Goal: Transaction & Acquisition: Purchase product/service

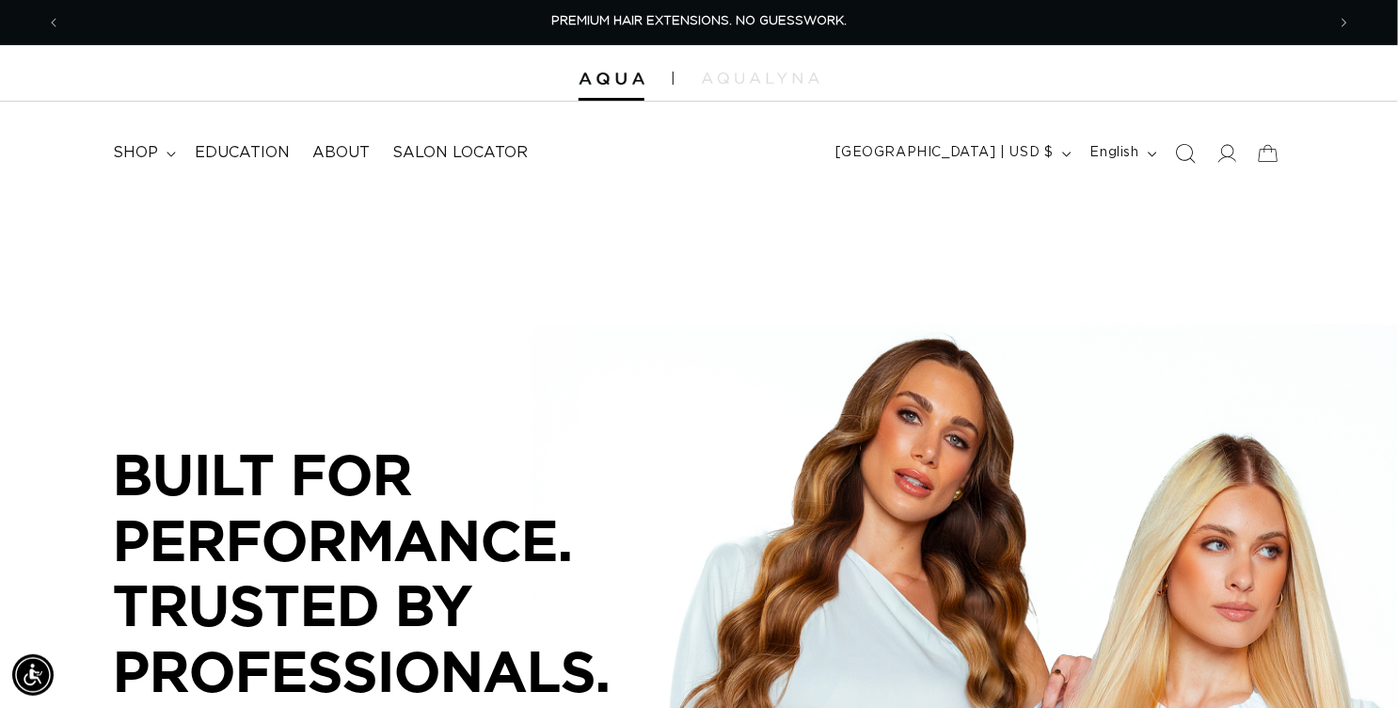
click at [1175, 163] on icon "Search" at bounding box center [1185, 153] width 20 height 20
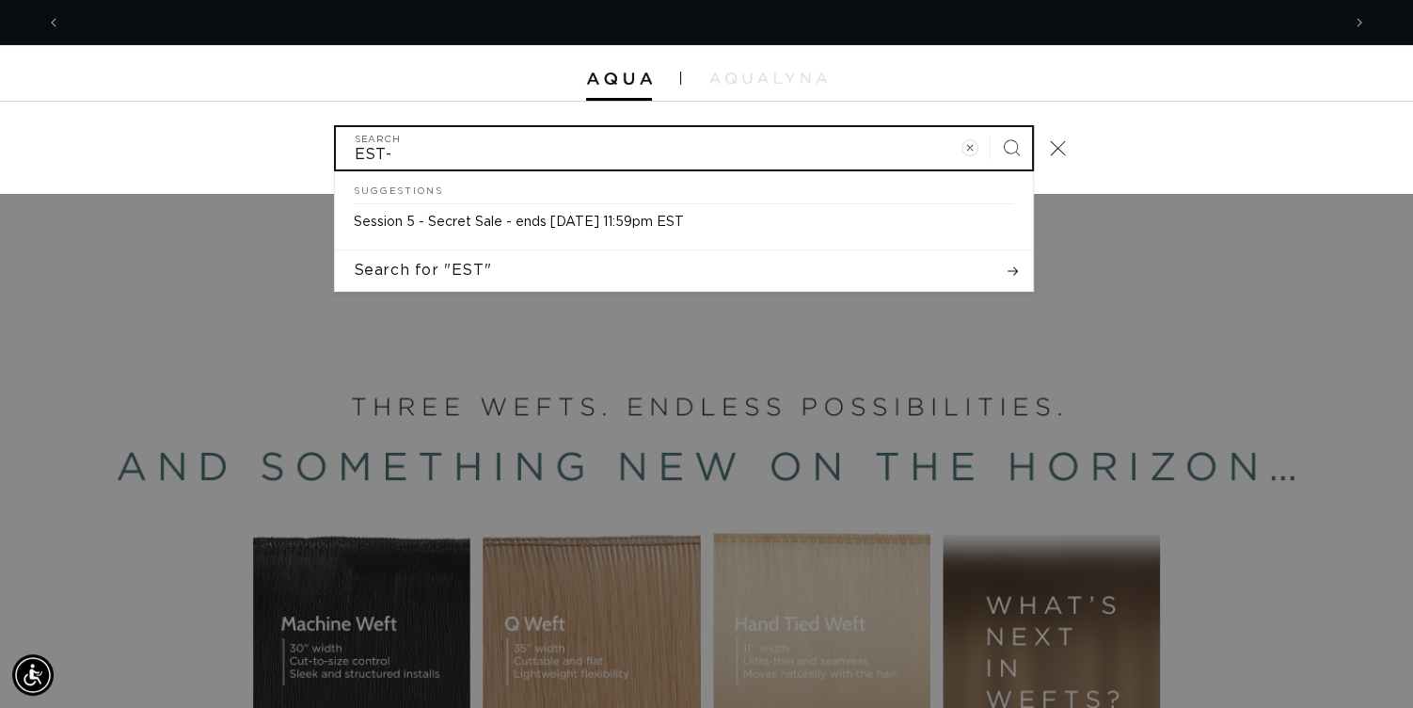
scroll to position [0, 2525]
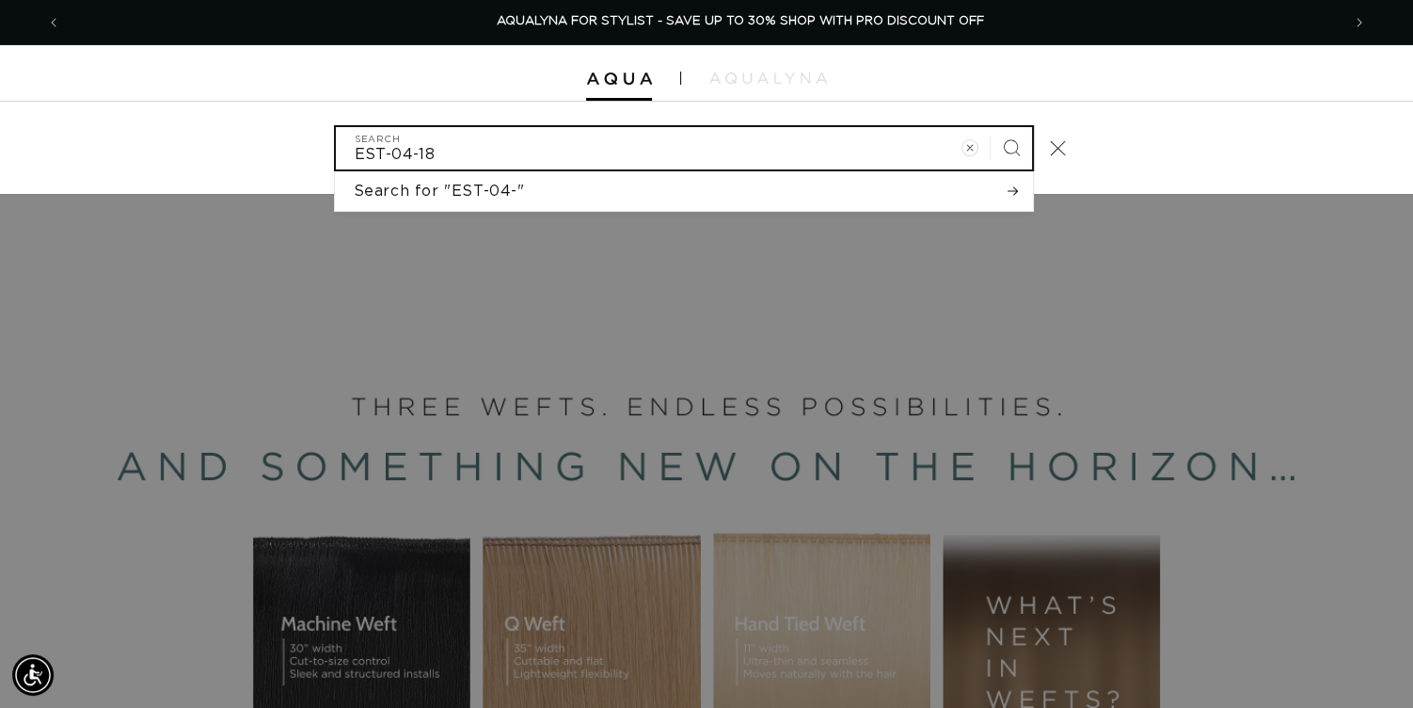
type input "EST-04-18"
click at [991, 127] on button "Search" at bounding box center [1011, 147] width 41 height 41
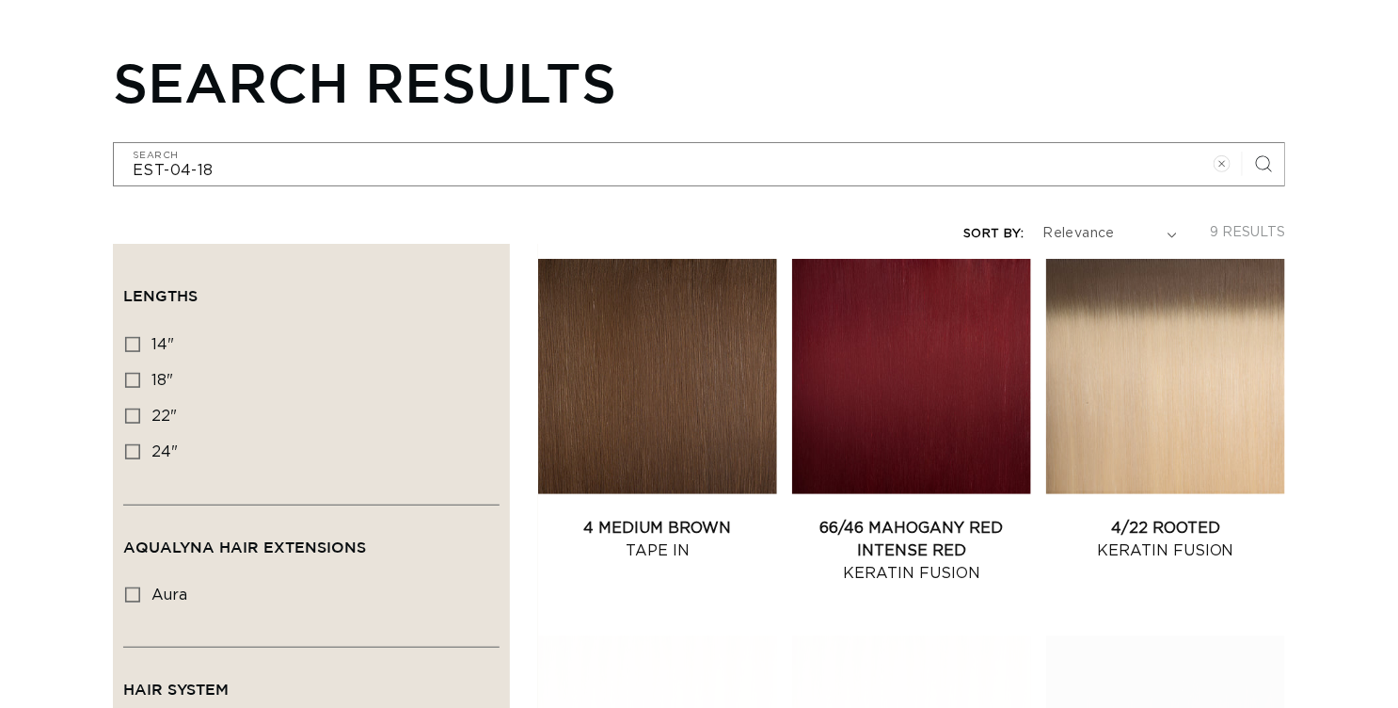
scroll to position [282, 0]
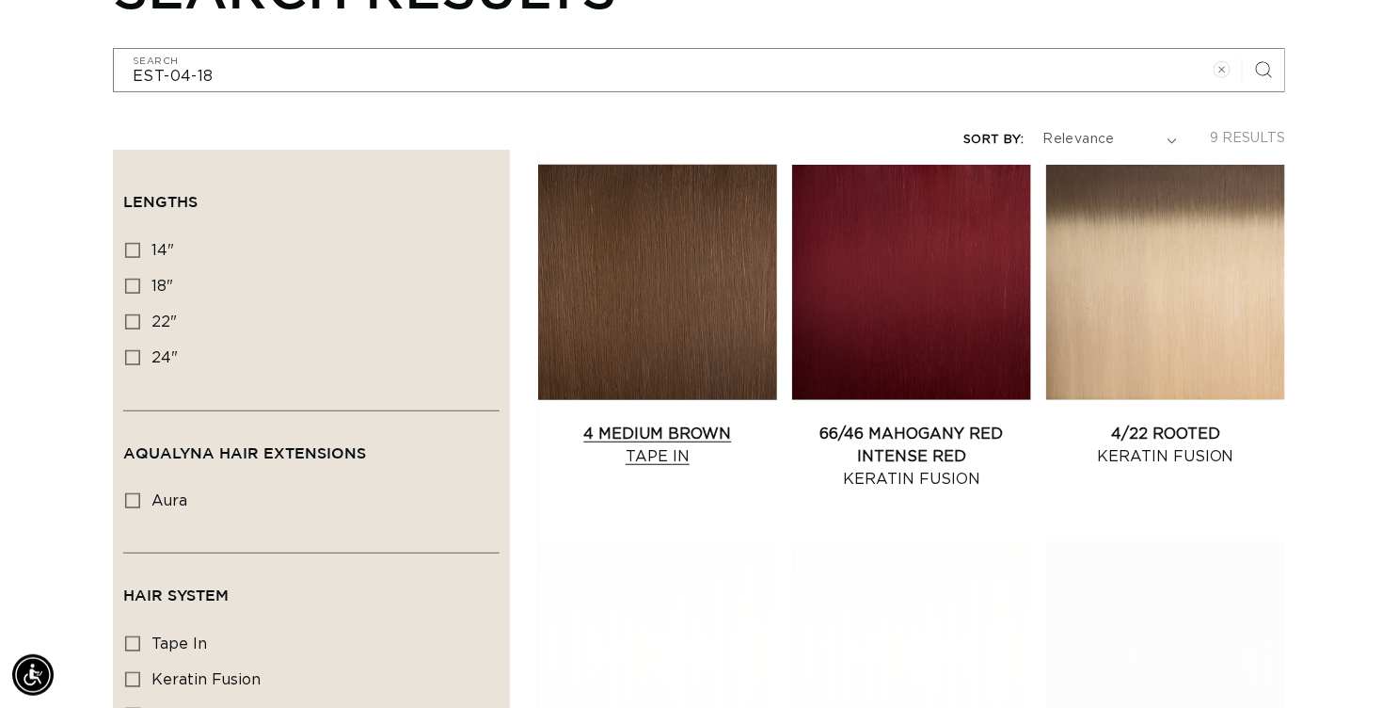
click at [738, 468] on link "4 Medium Brown Tape In" at bounding box center [657, 444] width 239 height 45
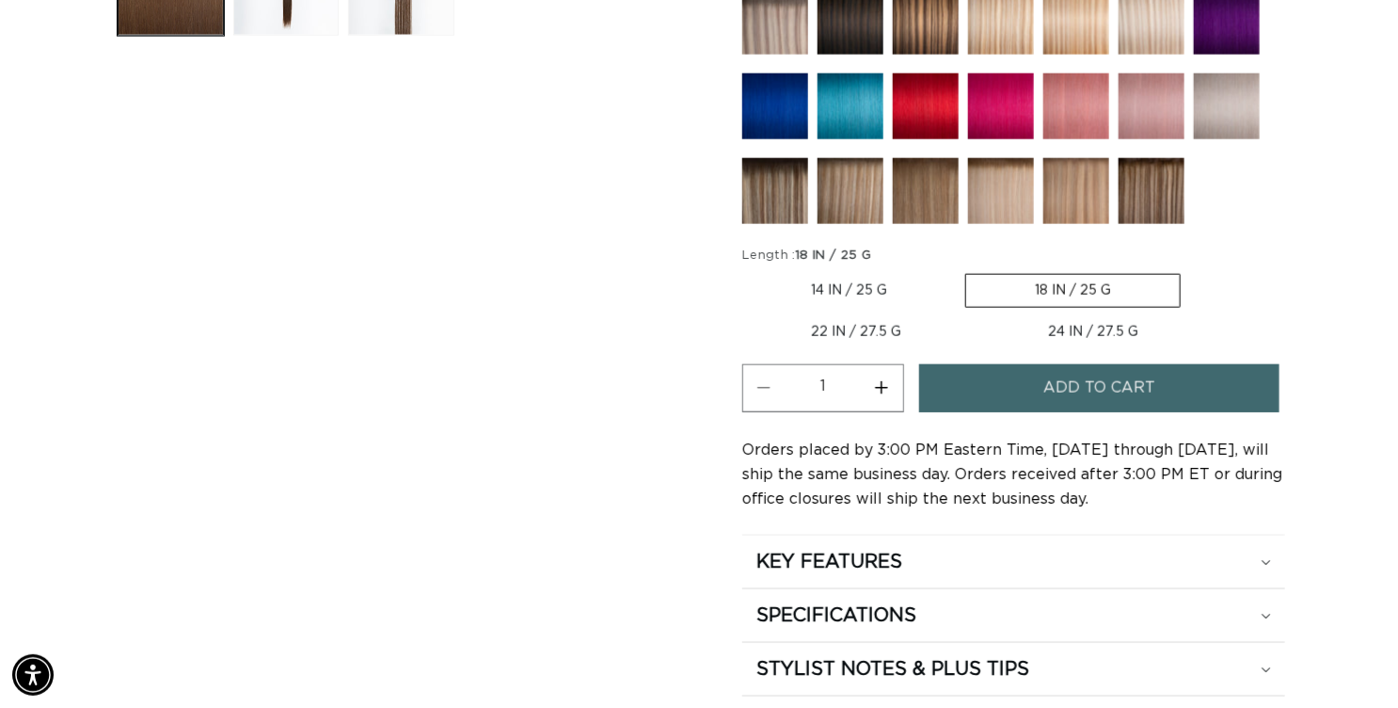
scroll to position [0, 1248]
click at [903, 412] on button "Increase quantity for 4 Medium Brown - Tape In" at bounding box center [882, 388] width 42 height 48
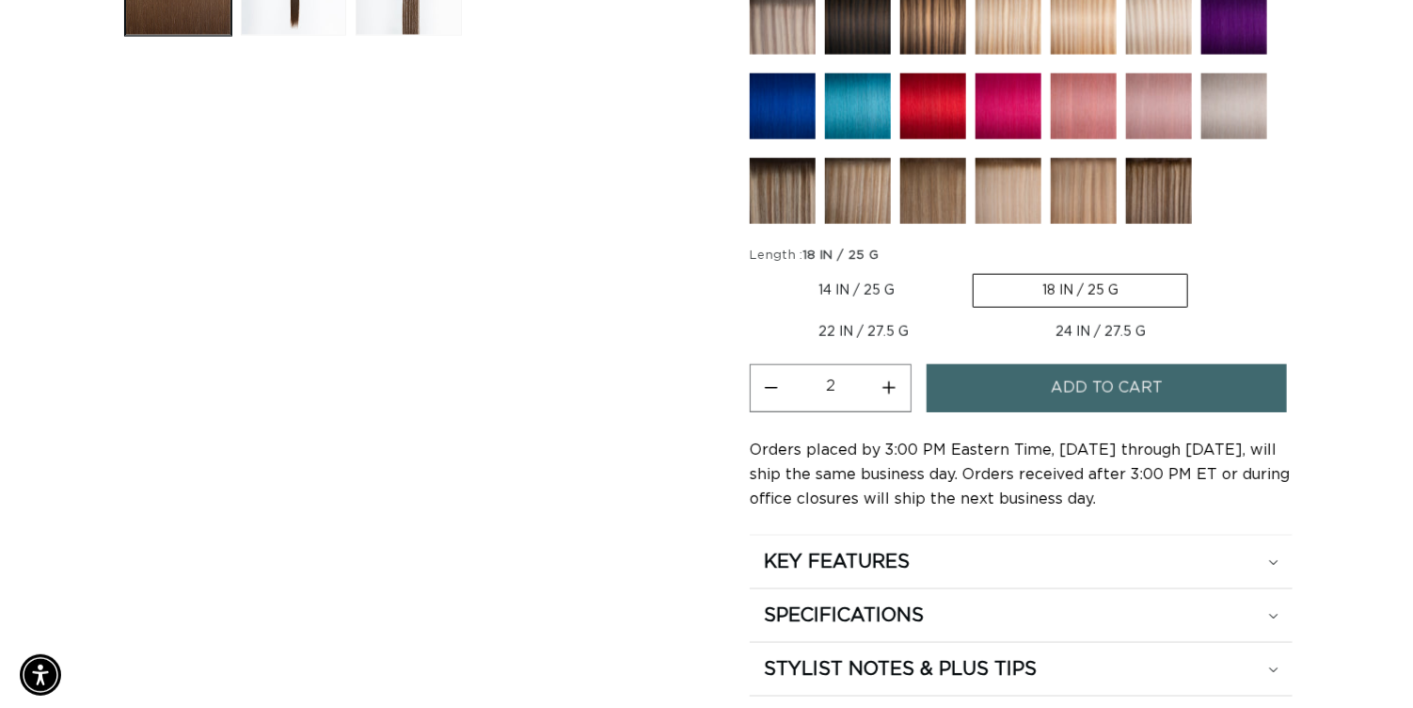
scroll to position [0, 2497]
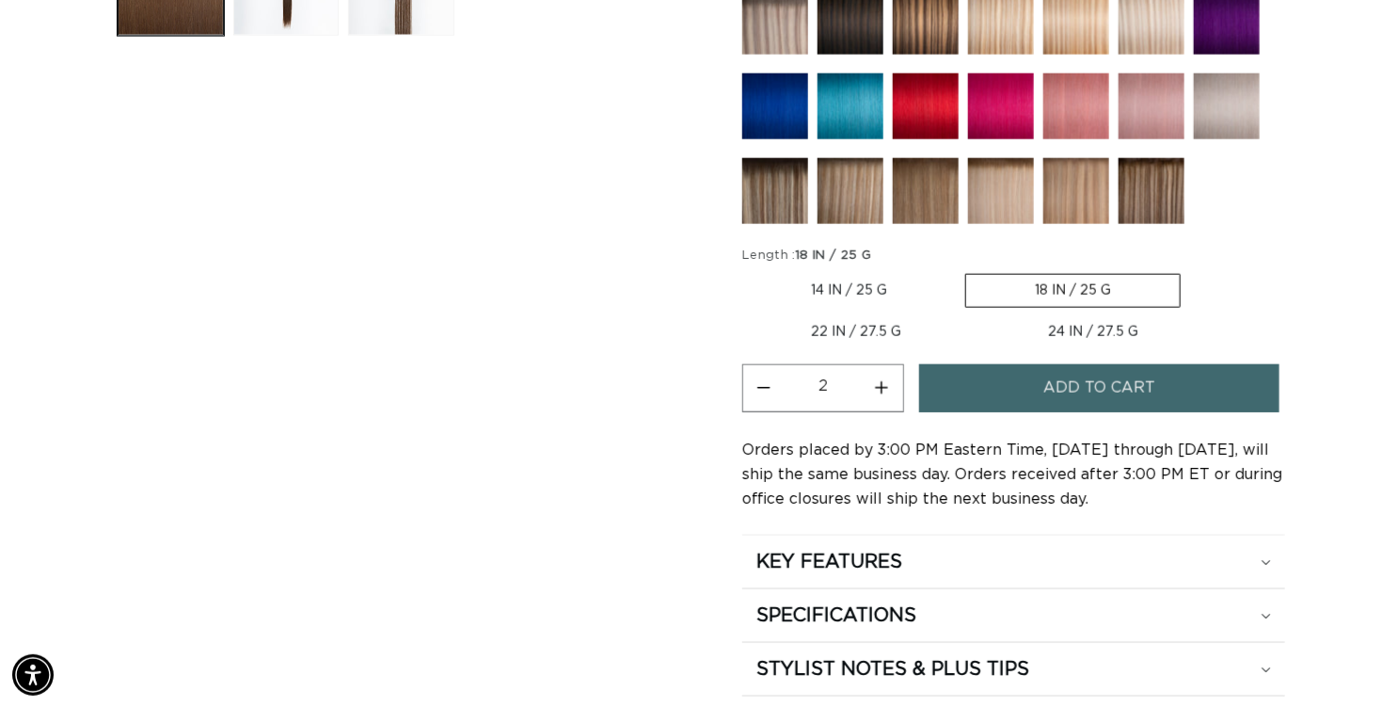
click at [903, 412] on button "Increase quantity for 4 Medium Brown - Tape In" at bounding box center [882, 388] width 42 height 48
type input "3"
click at [1039, 412] on button "Add to cart" at bounding box center [1099, 388] width 360 height 48
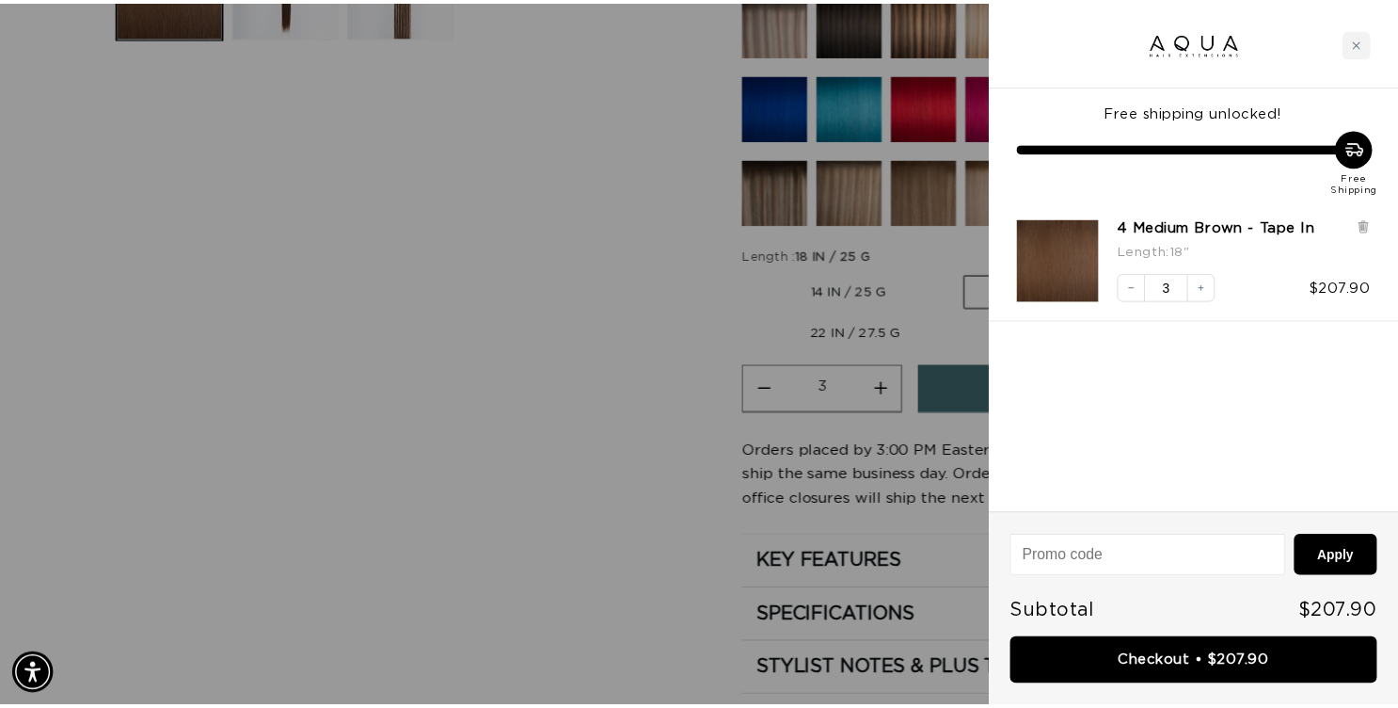
scroll to position [0, 0]
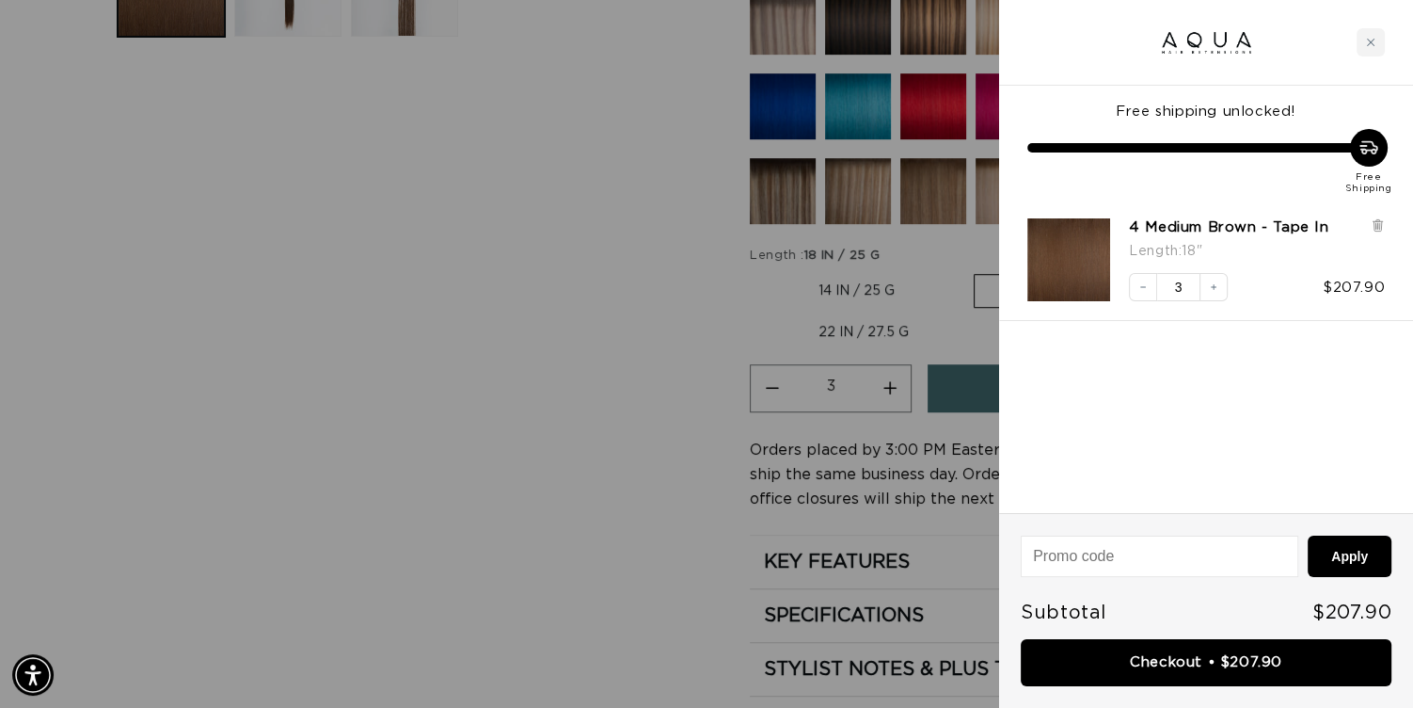
click at [442, 373] on div at bounding box center [706, 354] width 1413 height 708
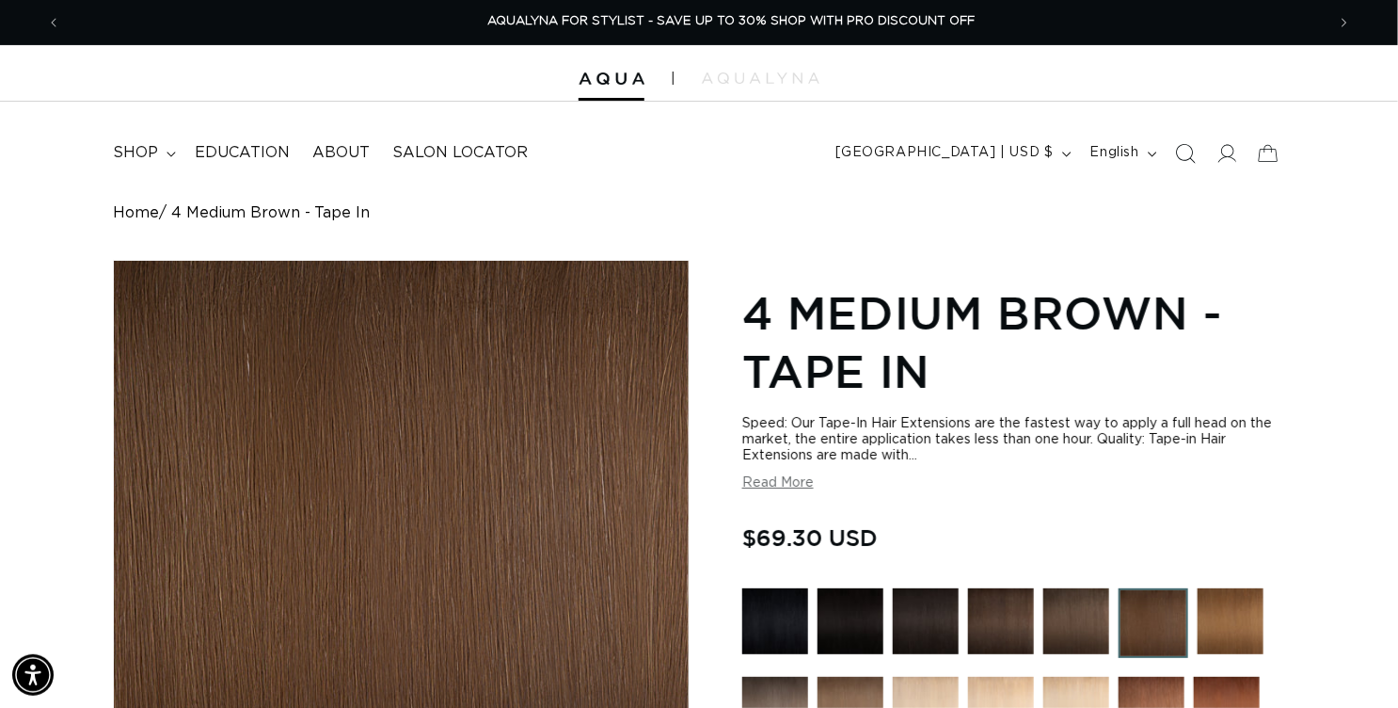
click at [1175, 163] on icon "Search" at bounding box center [1185, 153] width 20 height 20
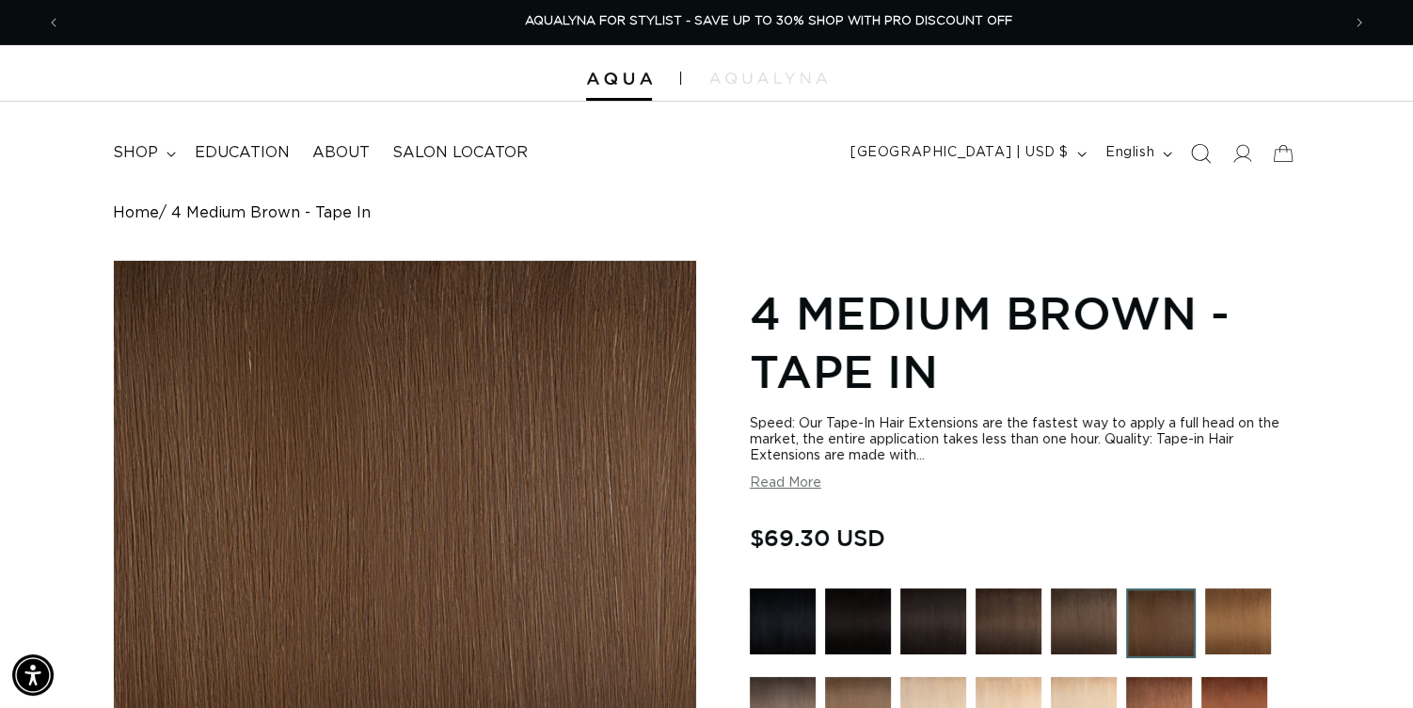
scroll to position [0, 2525]
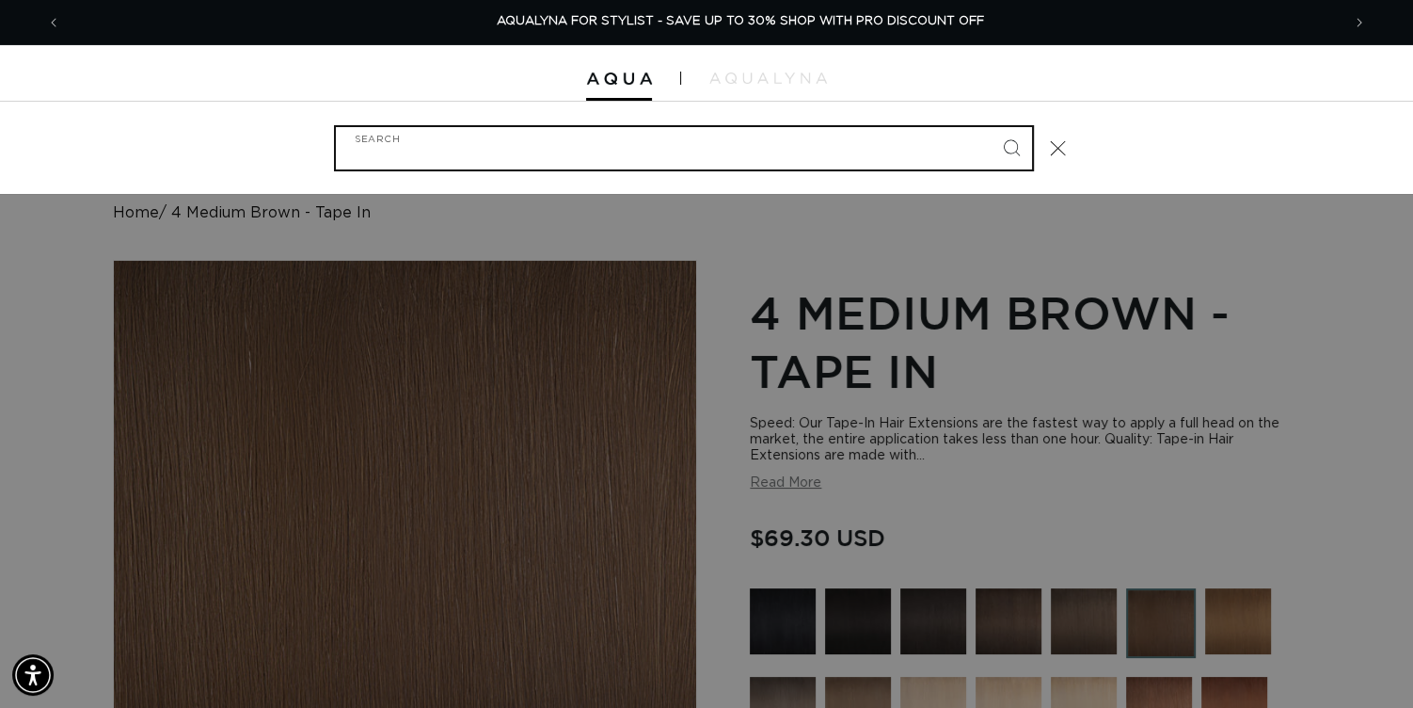
click at [474, 165] on input "Search" at bounding box center [684, 148] width 696 height 42
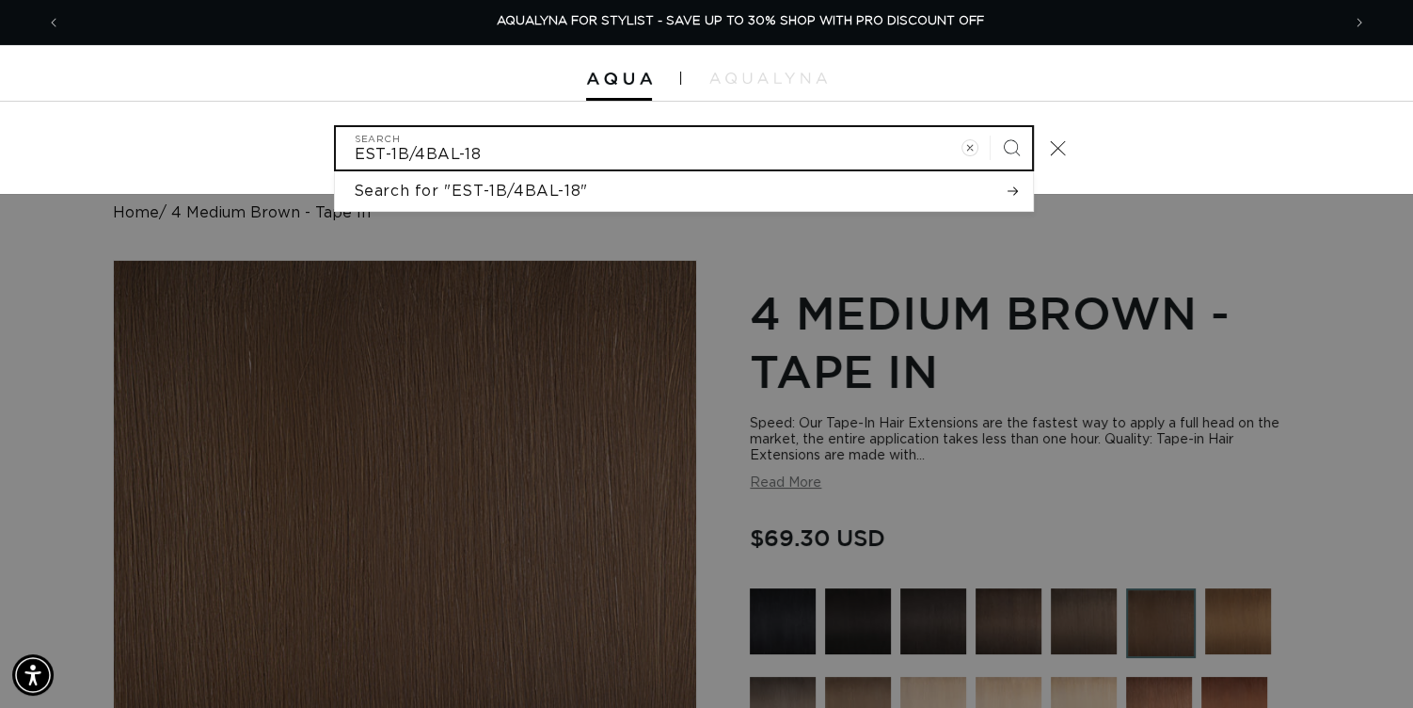
type input "EST-1B/4BAL-18"
click at [991, 127] on button "Search" at bounding box center [1011, 147] width 41 height 41
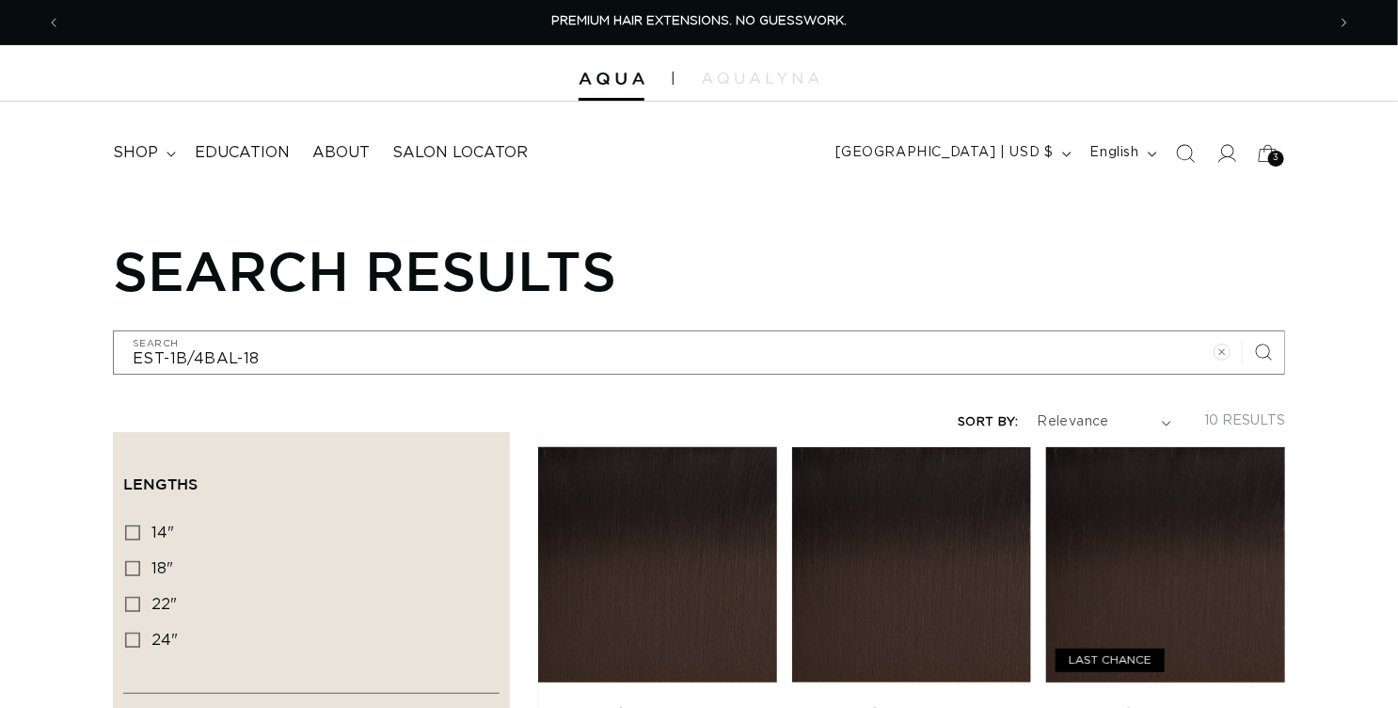
drag, startPoint x: 0, startPoint y: 0, endPoint x: 656, endPoint y: 572, distance: 870.2
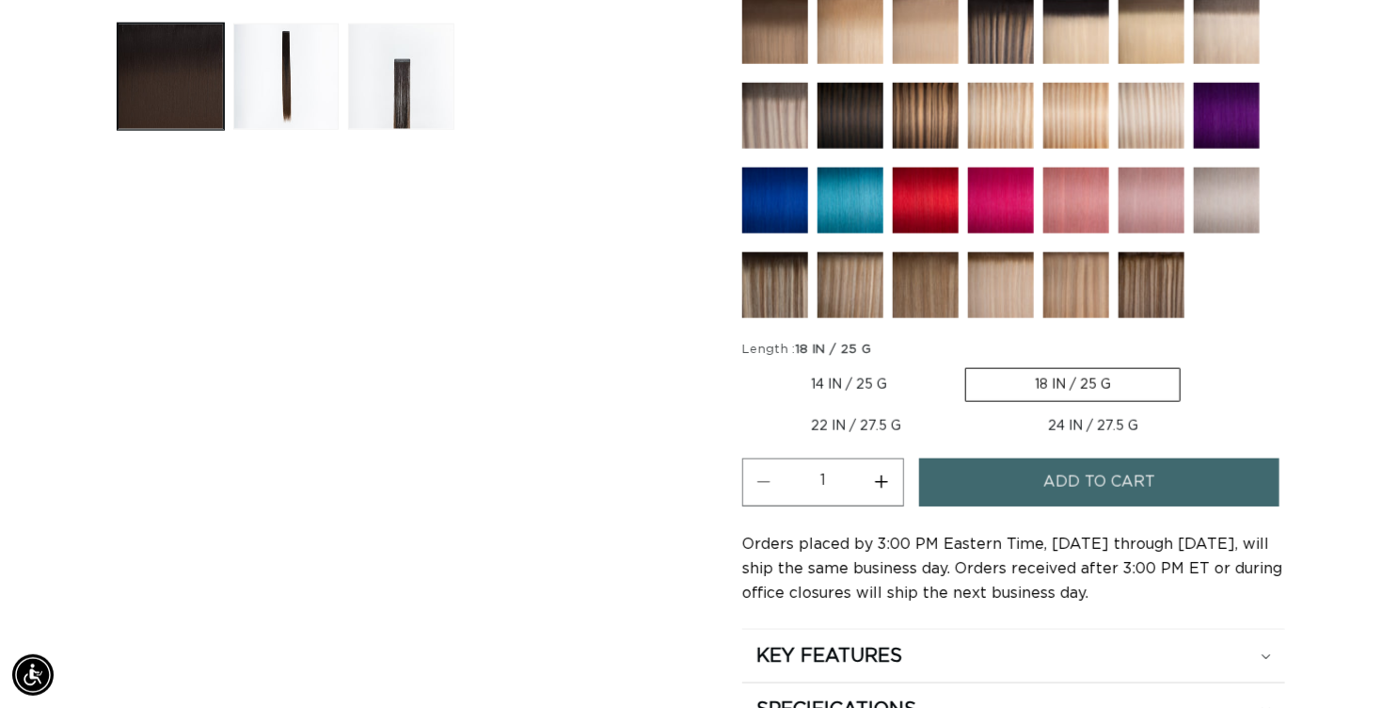
scroll to position [1223, 0]
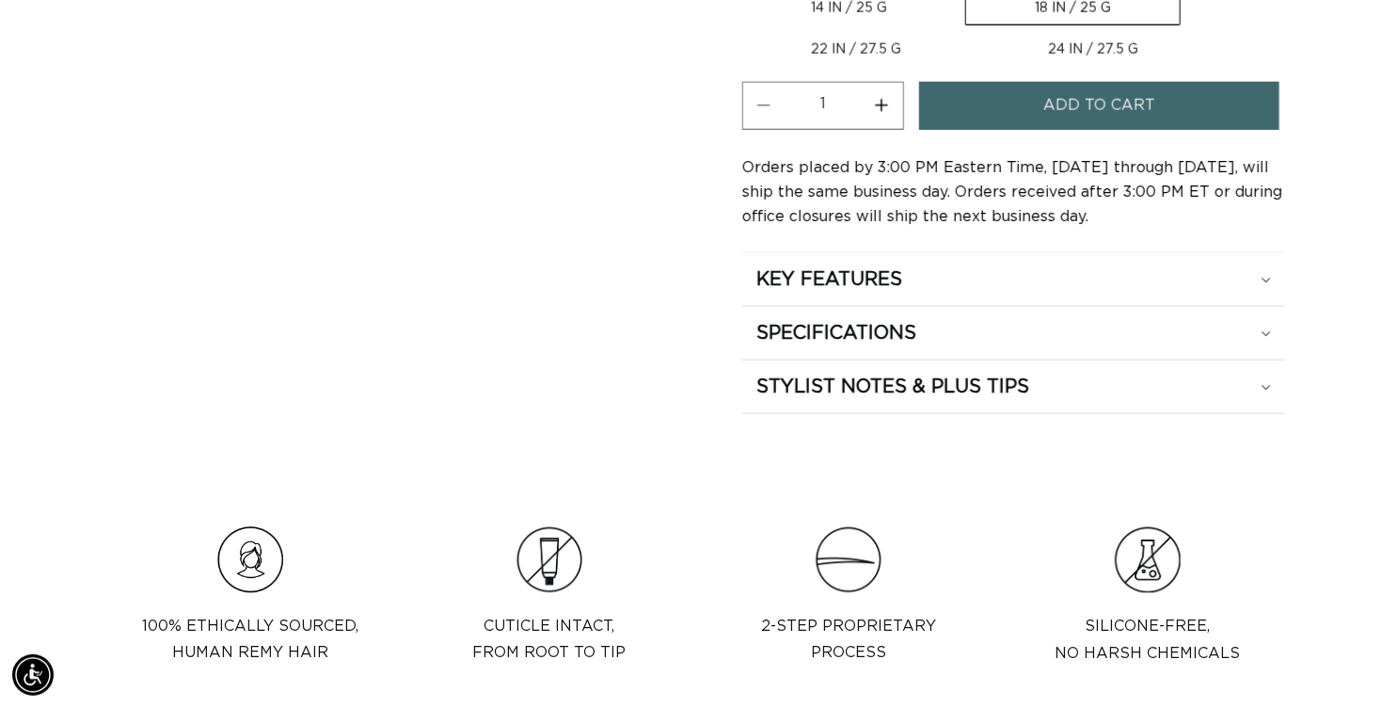
click at [903, 130] on button "Increase quantity for 1B/4 Balayage - Tape In" at bounding box center [882, 106] width 42 height 48
type input "3"
click at [1077, 130] on button "Add to cart" at bounding box center [1099, 106] width 360 height 48
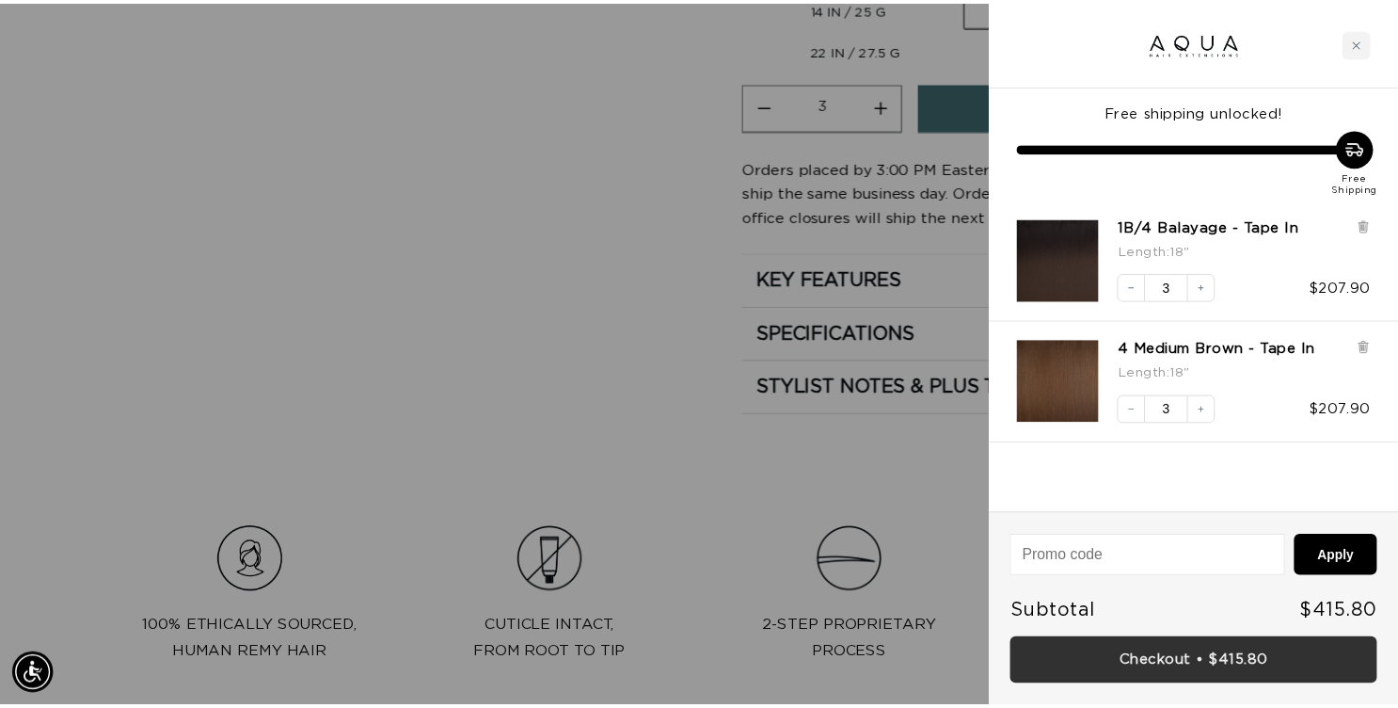
scroll to position [0, 0]
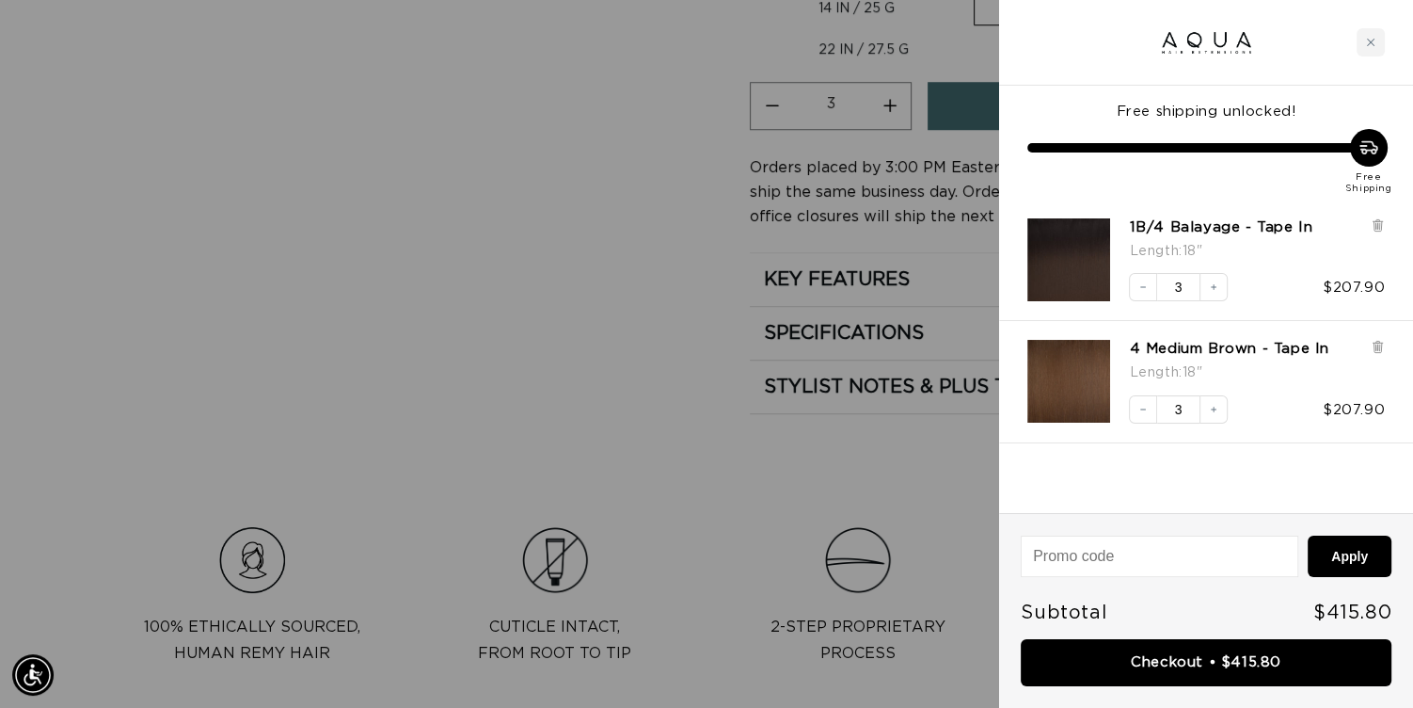
click at [287, 641] on div at bounding box center [706, 354] width 1413 height 708
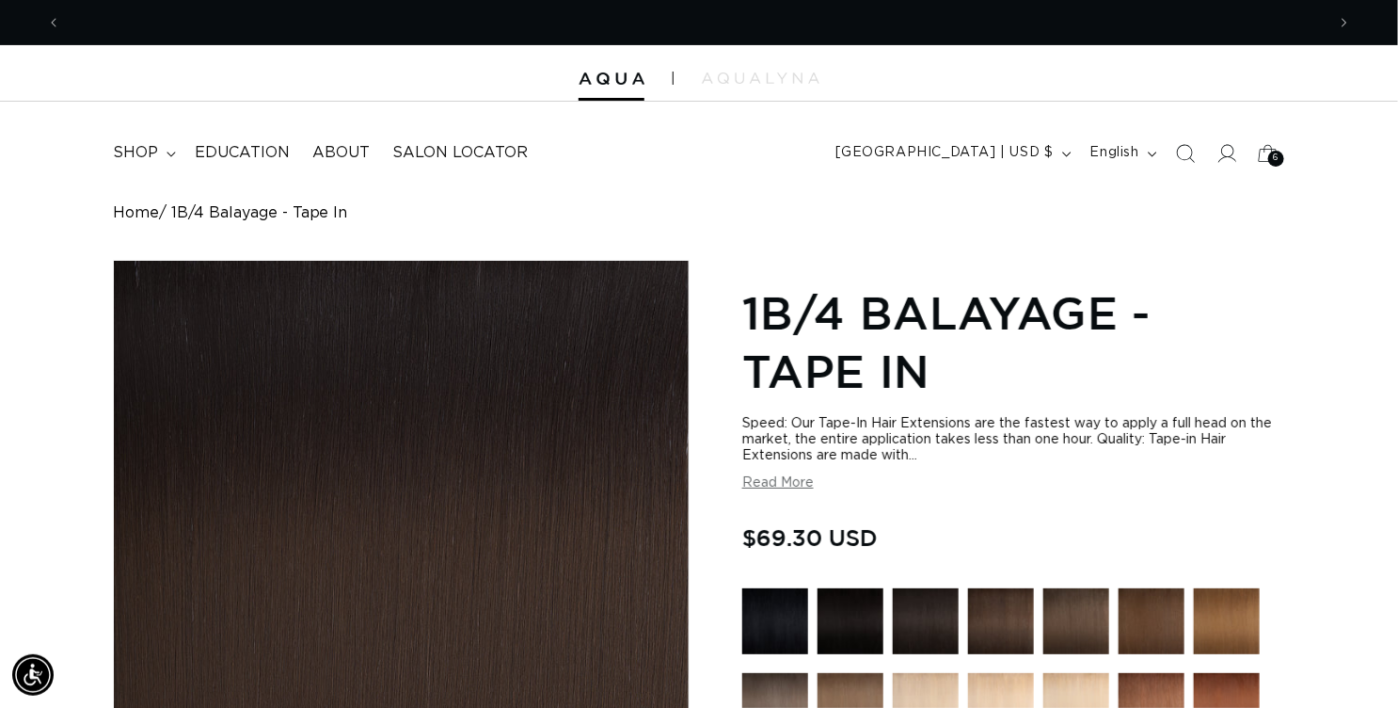
scroll to position [0, 1248]
click at [1175, 163] on icon "Search" at bounding box center [1185, 153] width 20 height 20
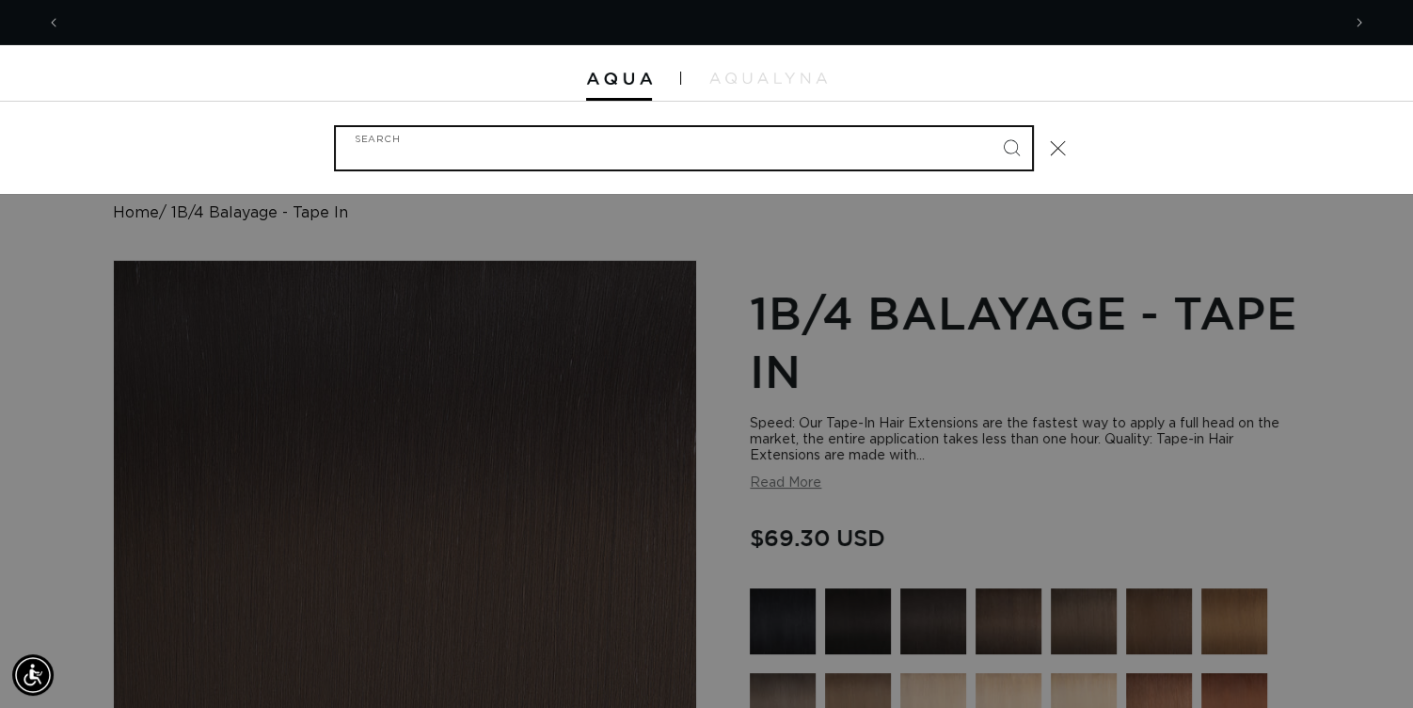
scroll to position [0, 2525]
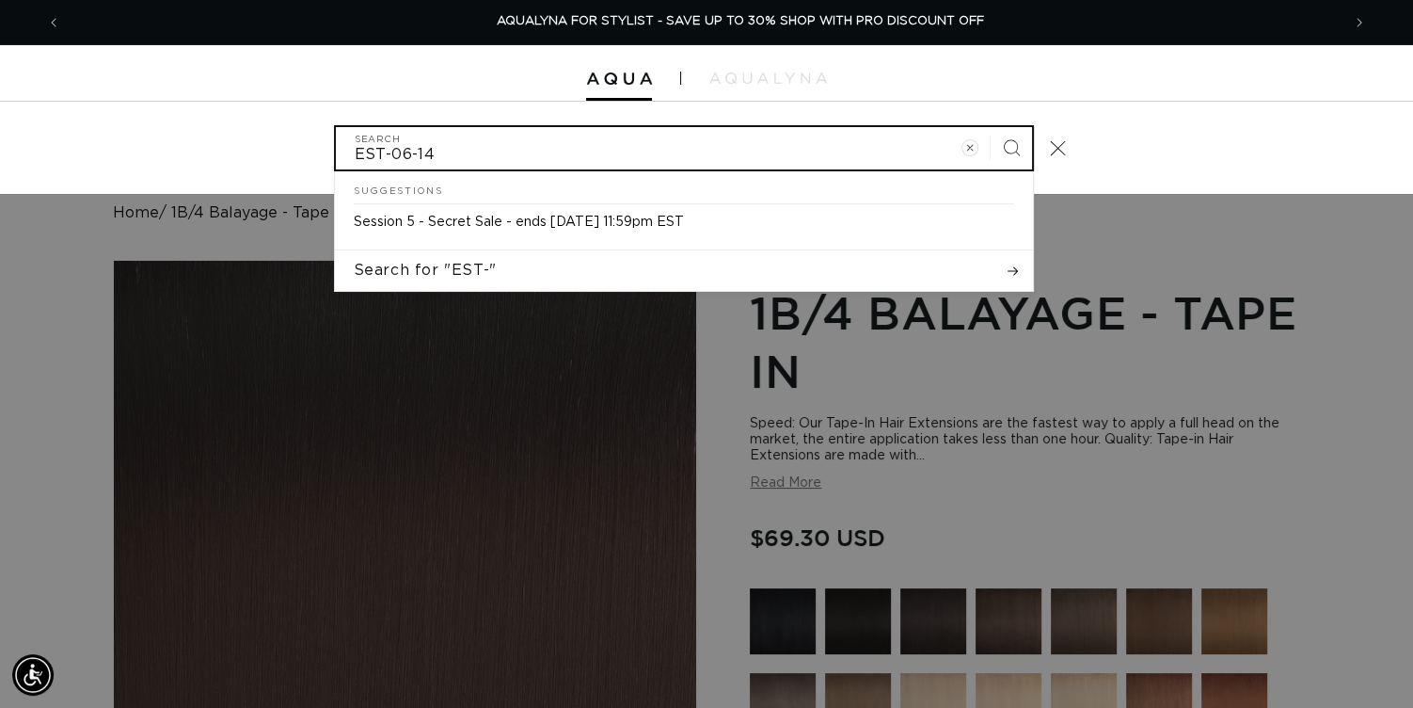
type input "EST-06-14"
click at [991, 127] on button "Search" at bounding box center [1011, 147] width 41 height 41
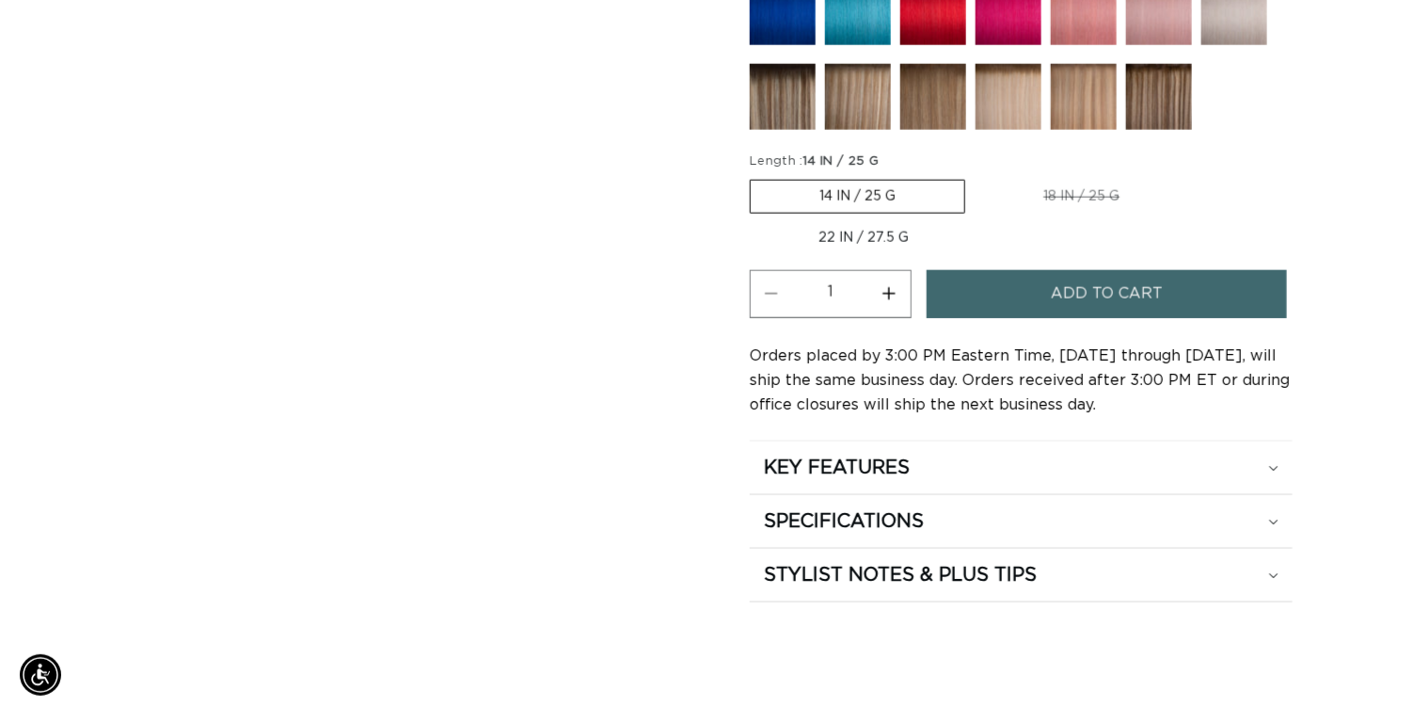
scroll to position [0, 1248]
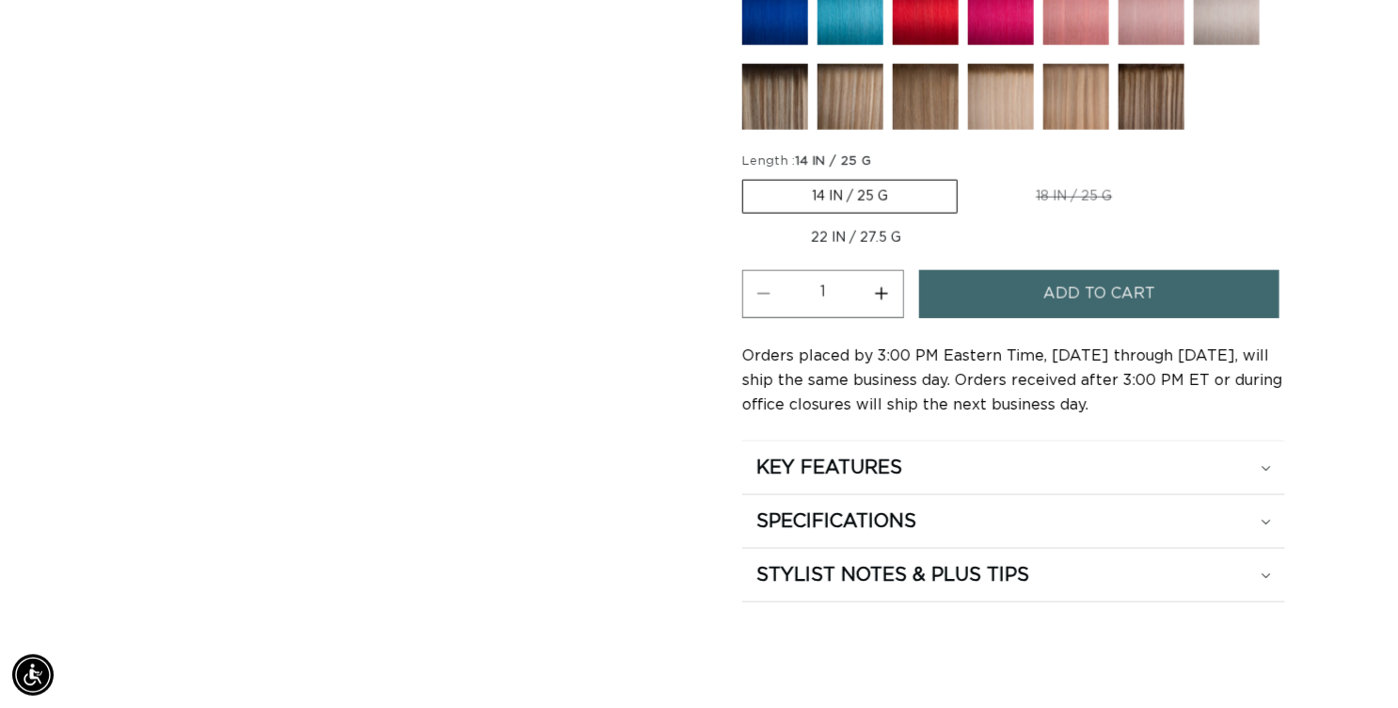
click at [903, 318] on button "Increase quantity for 6 Light Brown - Tape In" at bounding box center [882, 294] width 42 height 48
type input "2"
click at [1049, 318] on button "Add to cart" at bounding box center [1099, 294] width 360 height 48
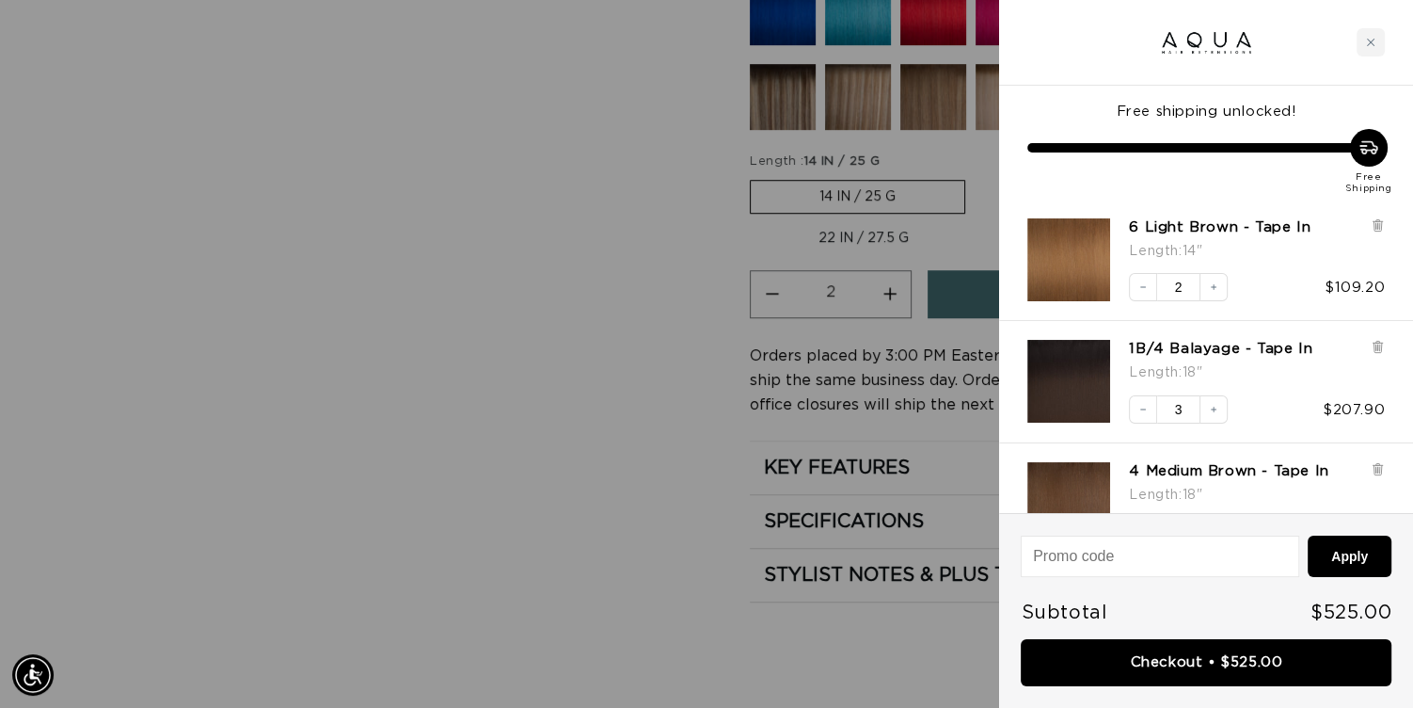
click at [567, 462] on div at bounding box center [706, 354] width 1413 height 708
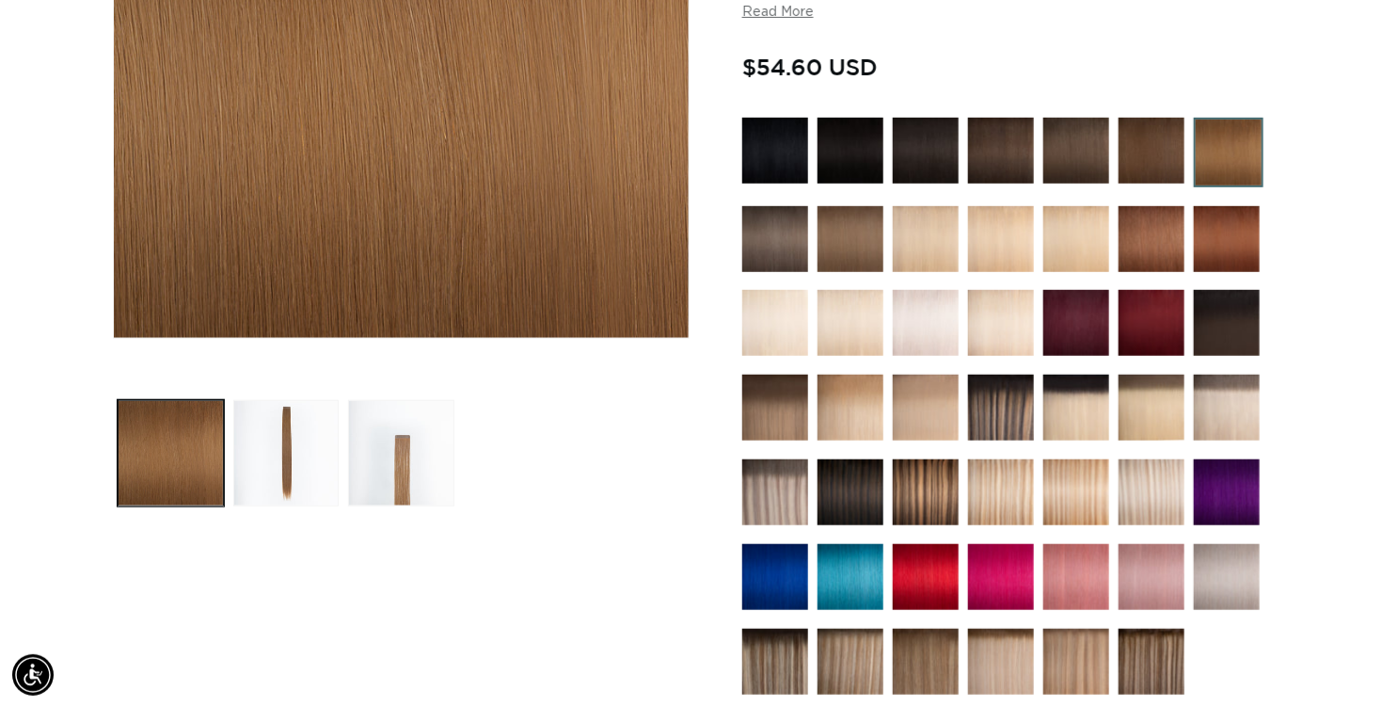
scroll to position [0, 0]
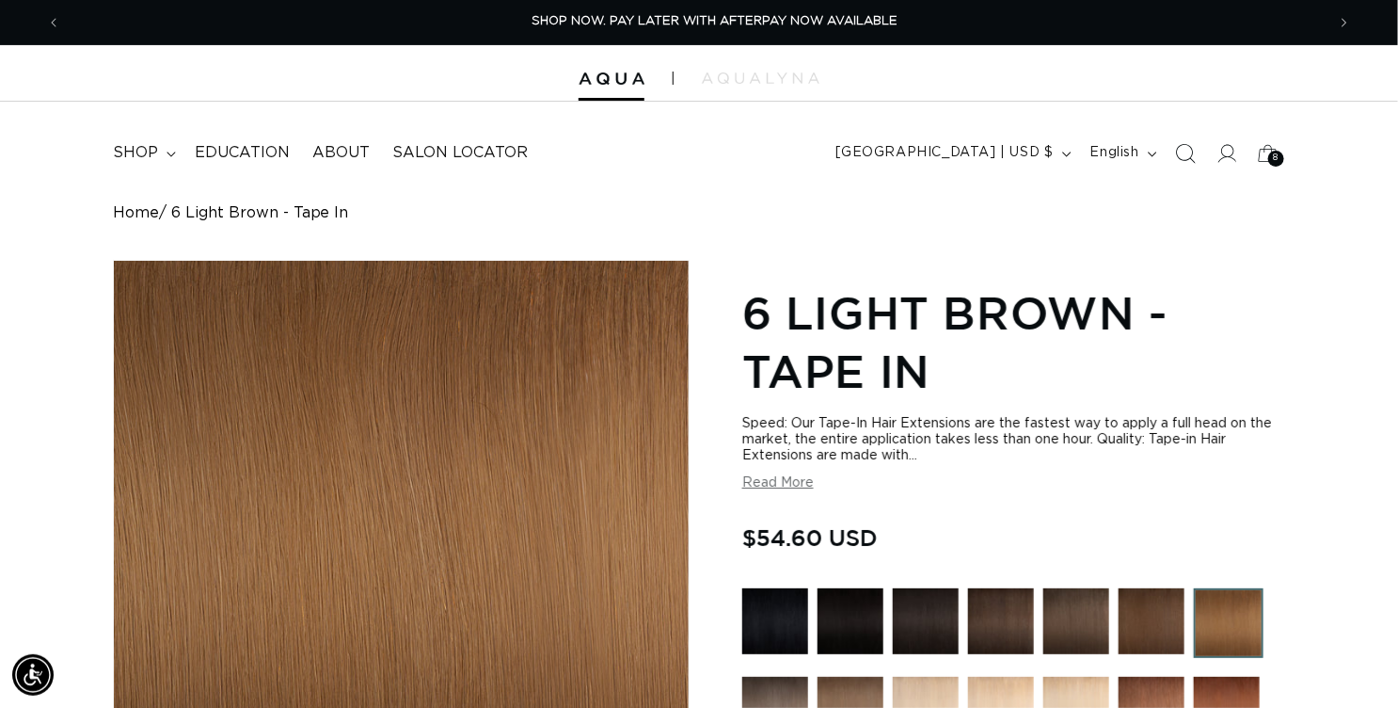
click at [1175, 163] on icon "Search" at bounding box center [1185, 153] width 20 height 20
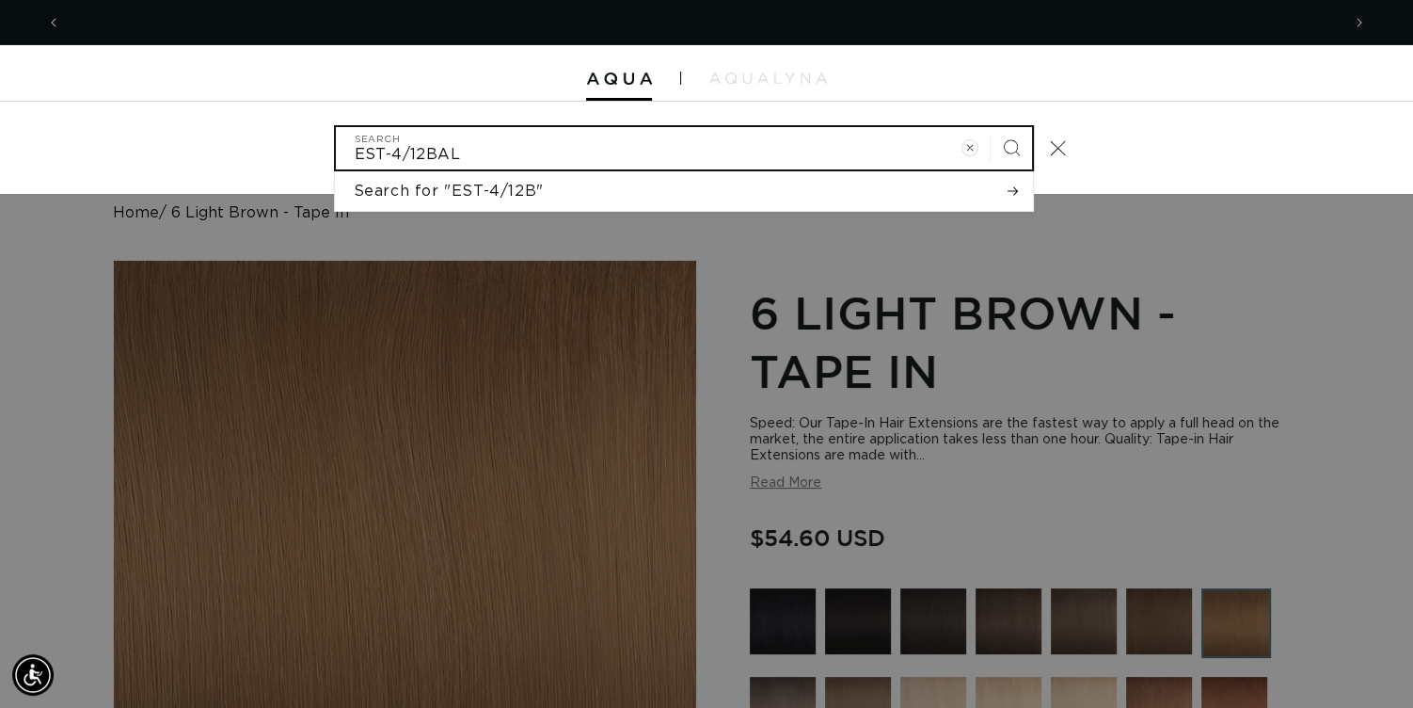
scroll to position [0, 1263]
type input "EST-4/12BAL-14"
click at [991, 127] on button "Search" at bounding box center [1011, 147] width 41 height 41
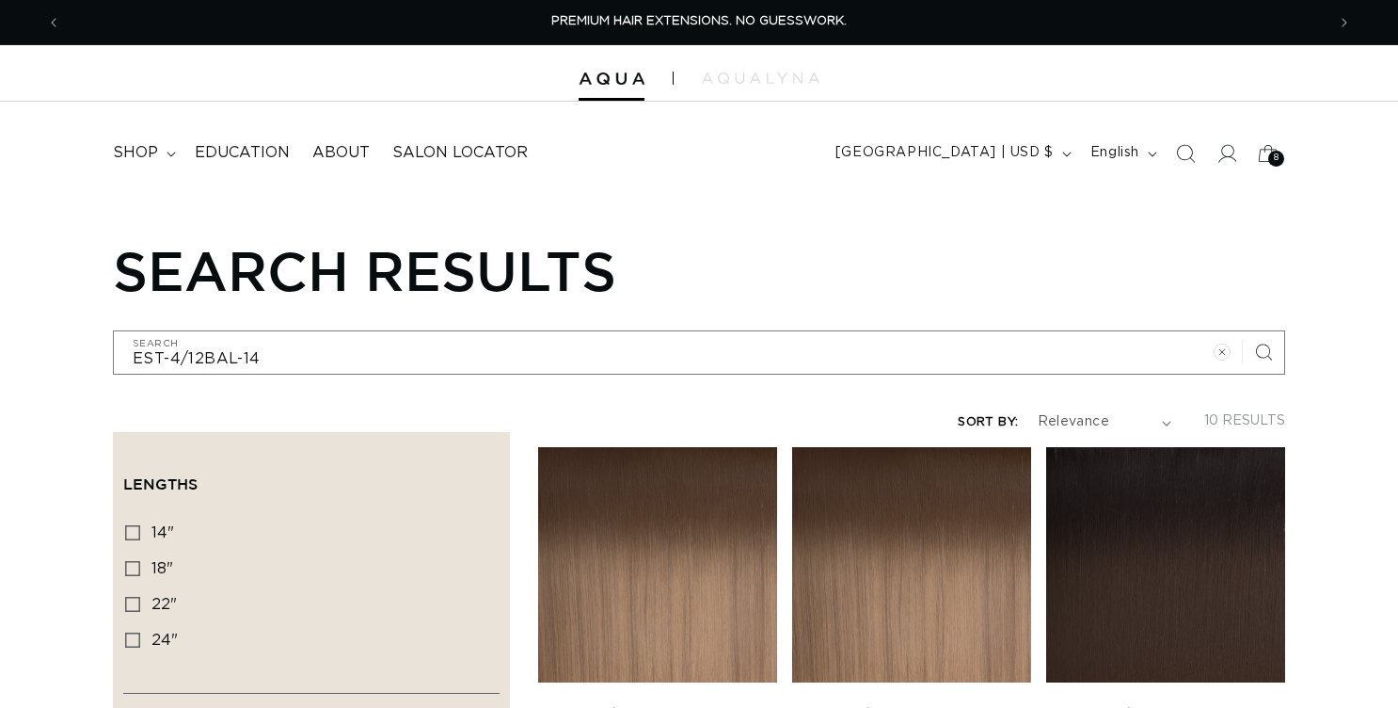
drag, startPoint x: 0, startPoint y: 0, endPoint x: 667, endPoint y: 634, distance: 920.4
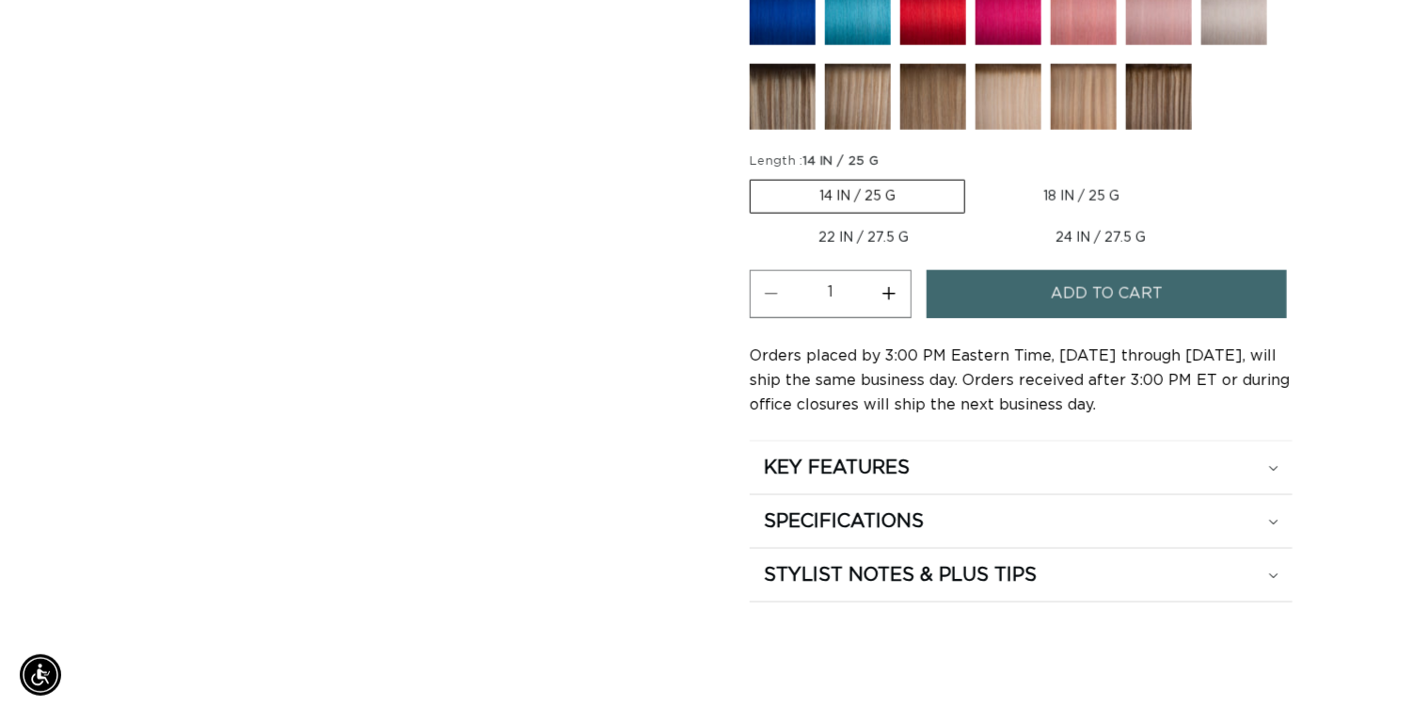
scroll to position [0, 1248]
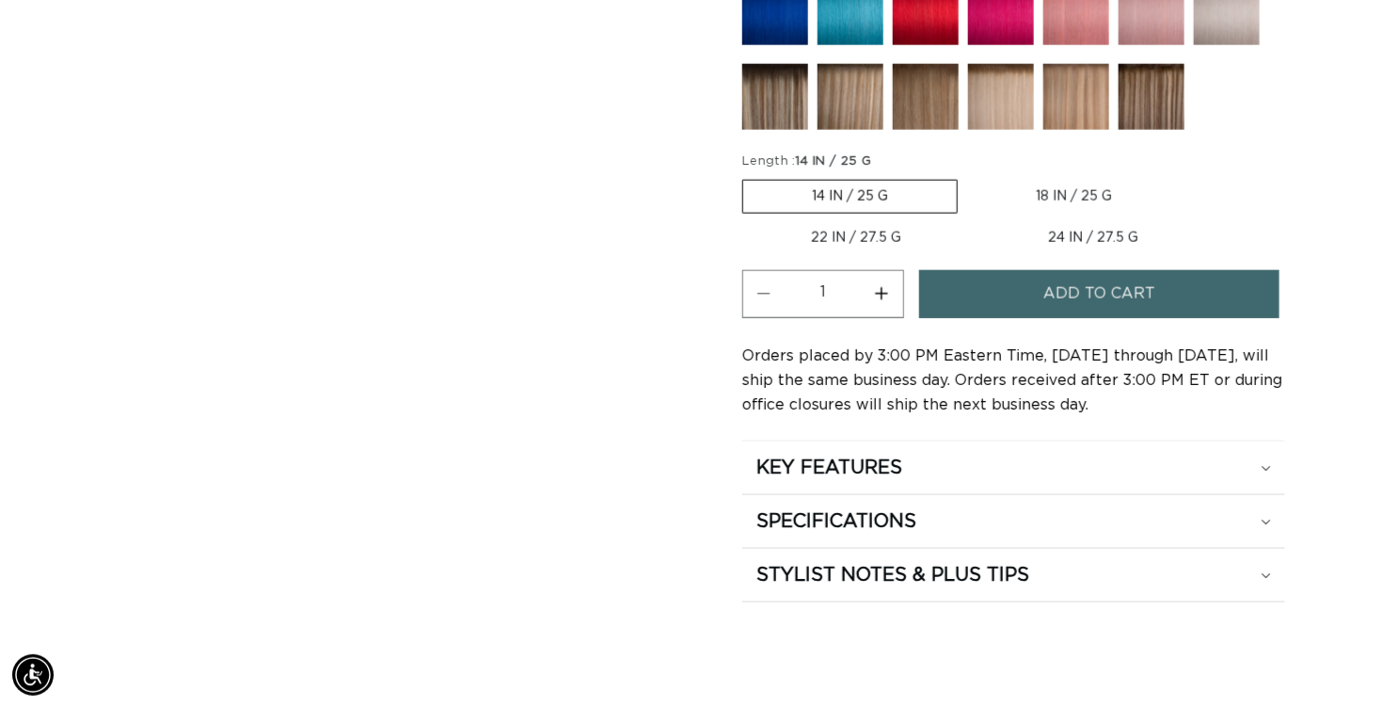
click at [903, 318] on button "Increase quantity for 4/12 Balayage - Tape In" at bounding box center [882, 294] width 42 height 48
type input "2"
click at [1018, 318] on button "Add to cart" at bounding box center [1099, 294] width 360 height 48
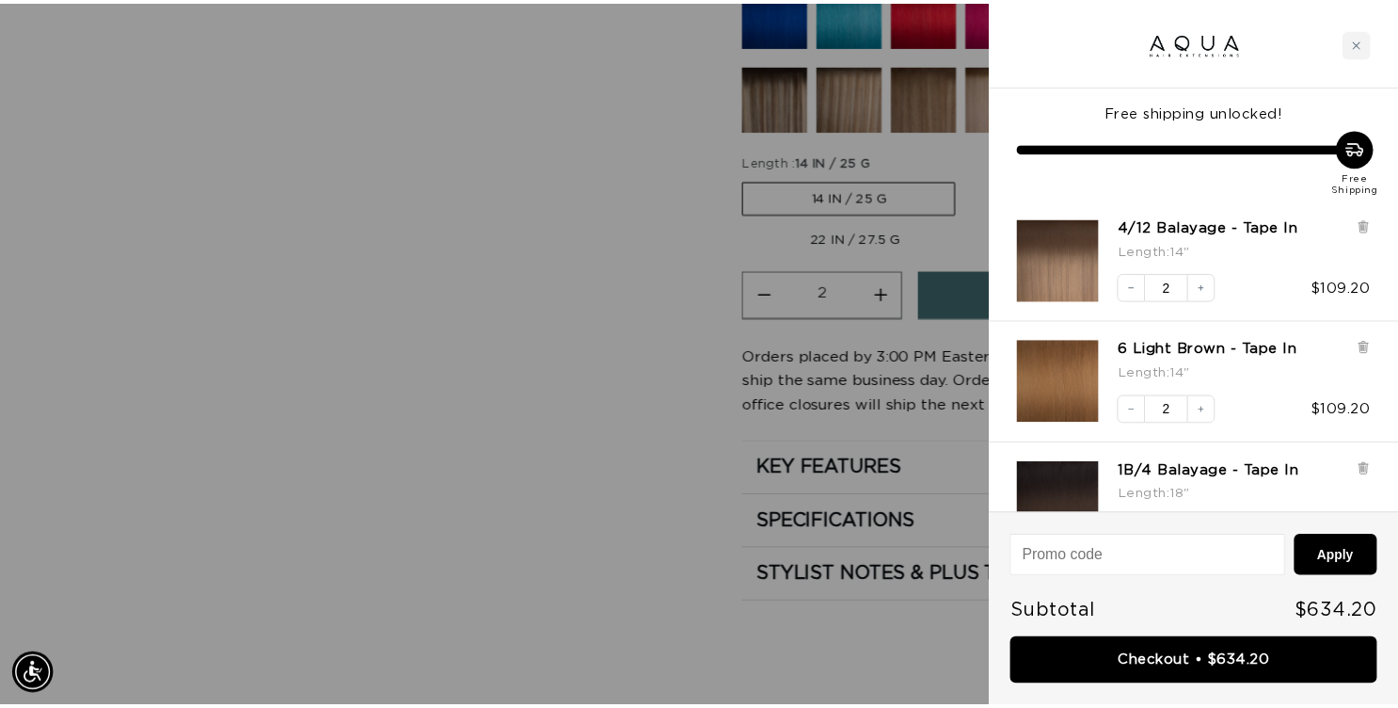
scroll to position [0, 0]
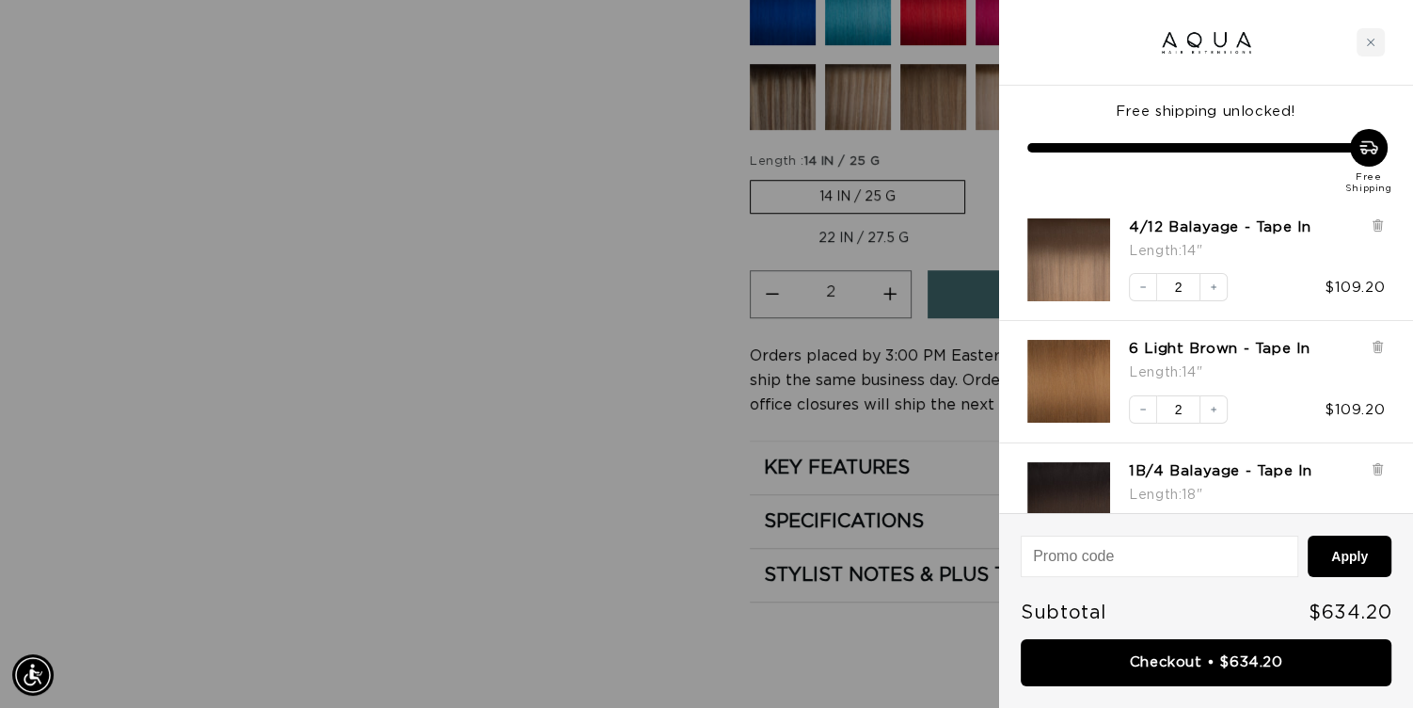
click at [589, 585] on div at bounding box center [706, 354] width 1413 height 708
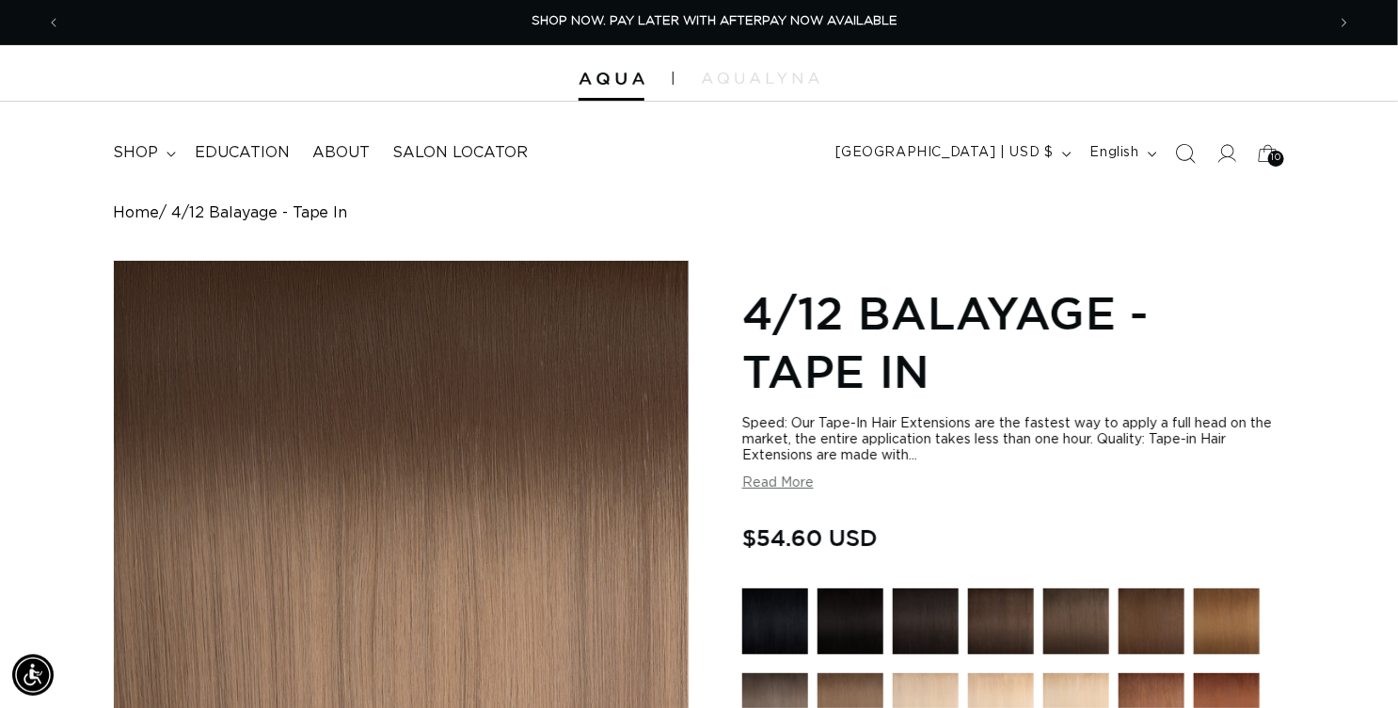
click at [1175, 163] on icon "Search" at bounding box center [1185, 153] width 20 height 20
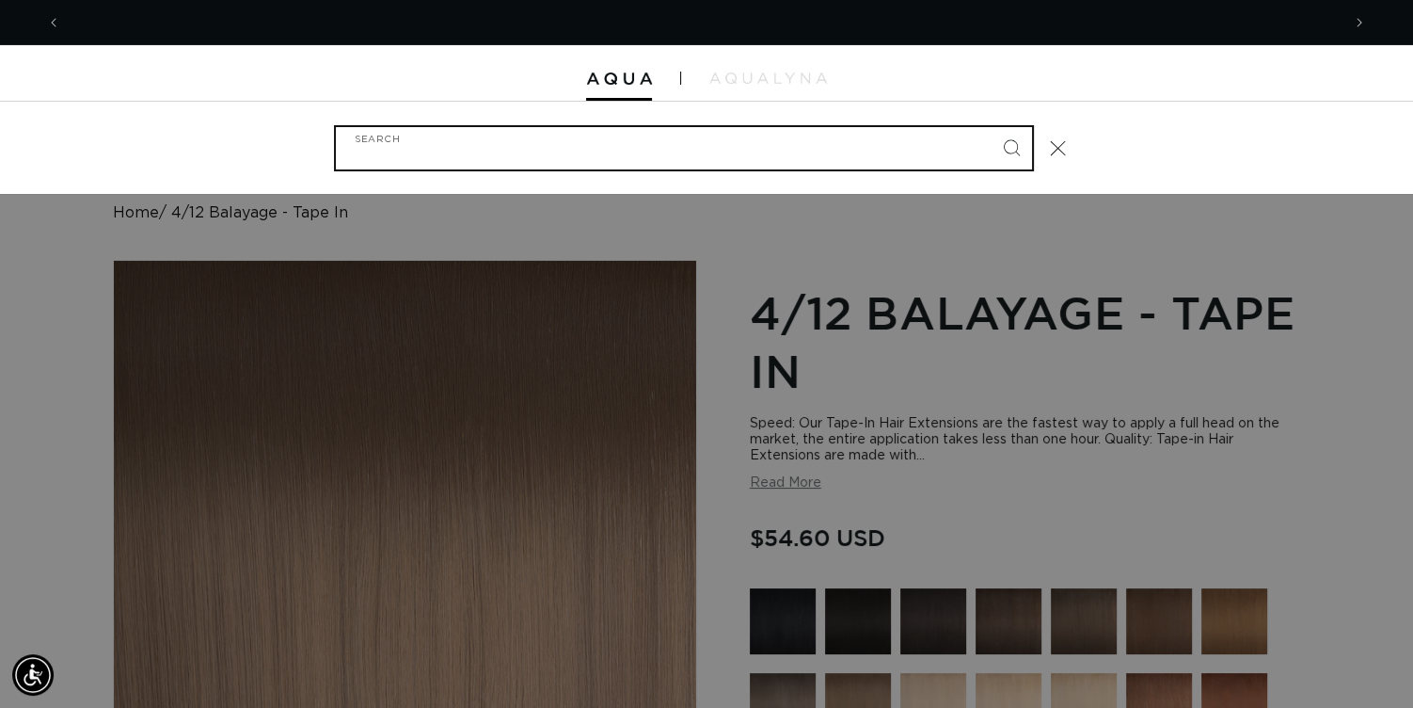
scroll to position [0, 2525]
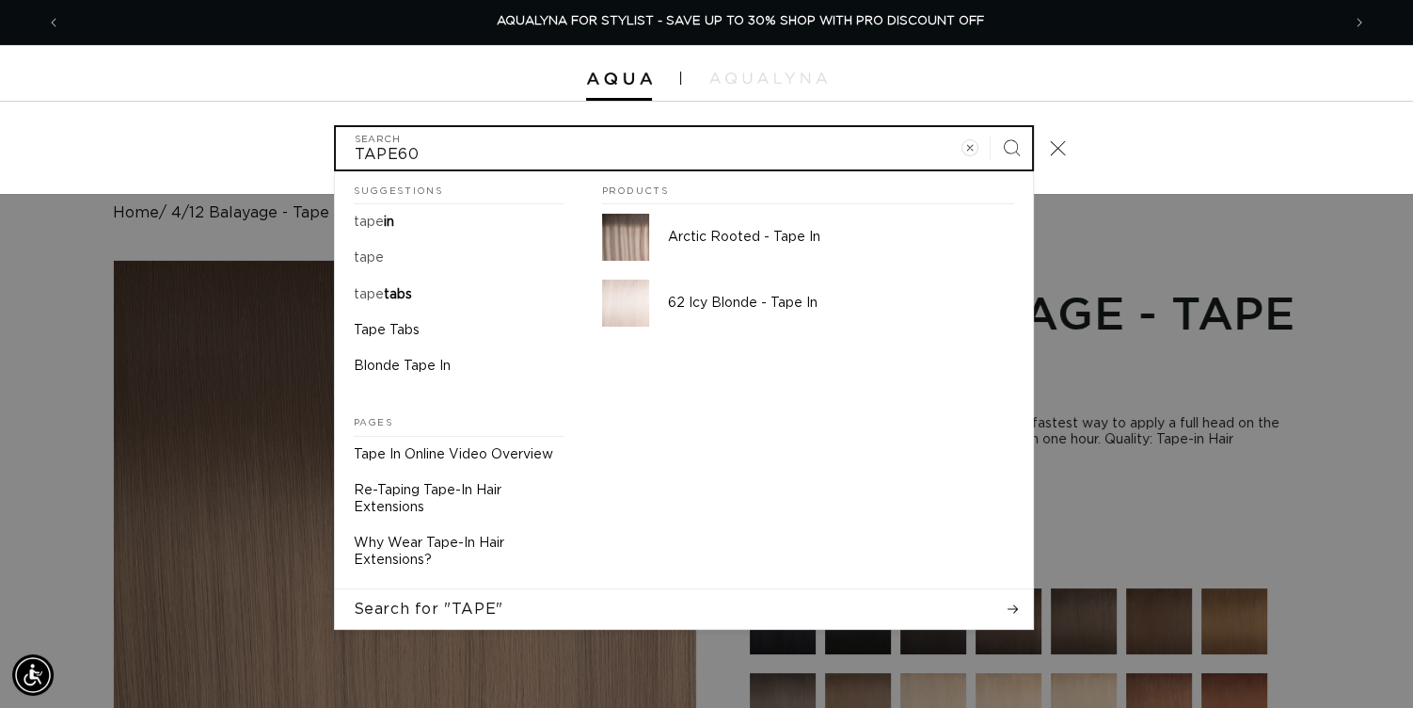
type input "TAPE60"
click at [991, 127] on button "Search" at bounding box center [1011, 147] width 41 height 41
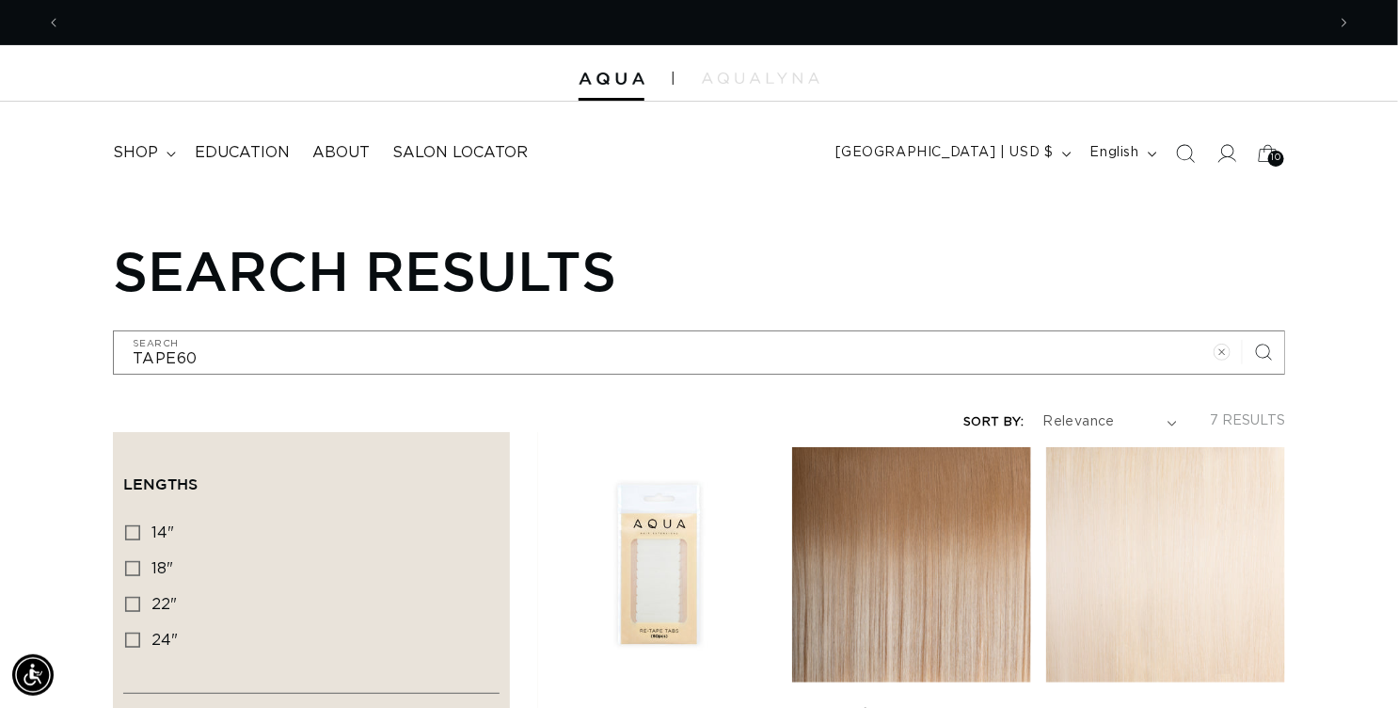
scroll to position [0, 2497]
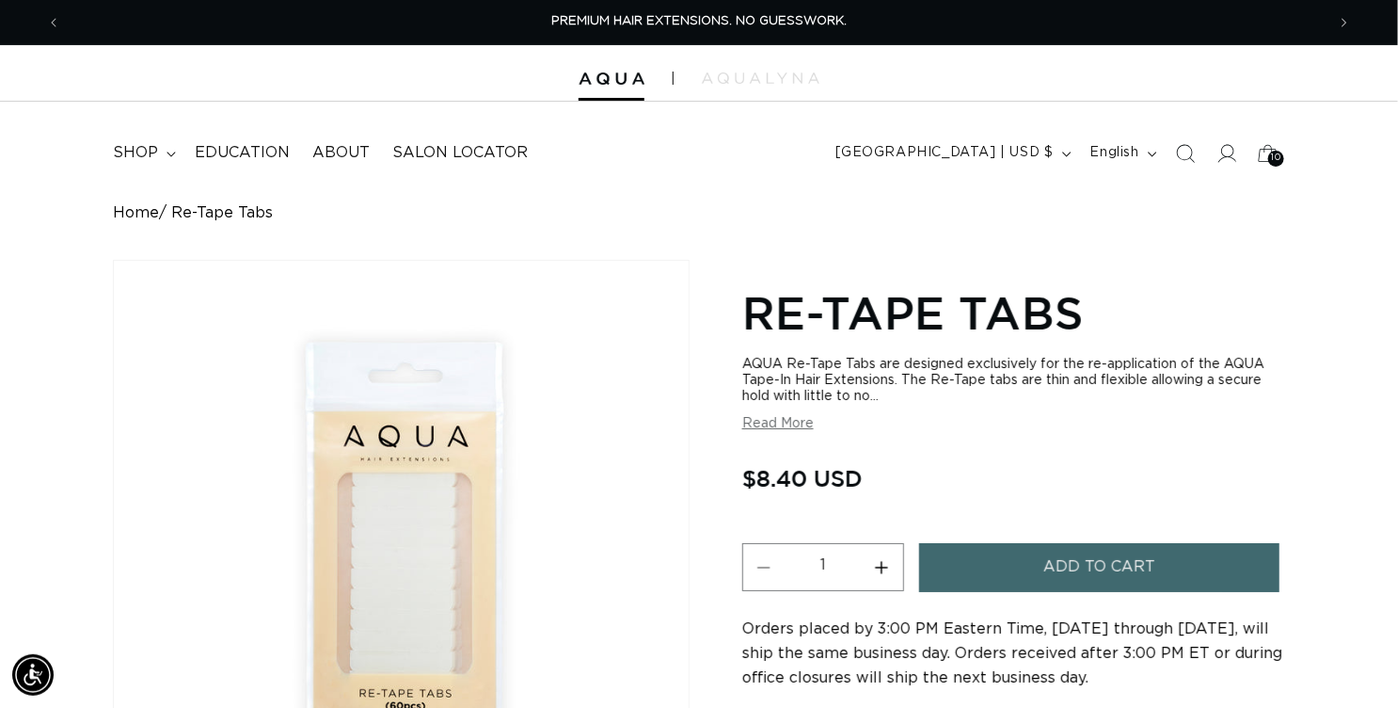
click at [903, 591] on button "Increase quantity for Re-Tape Tabs" at bounding box center [882, 567] width 42 height 48
type input "3"
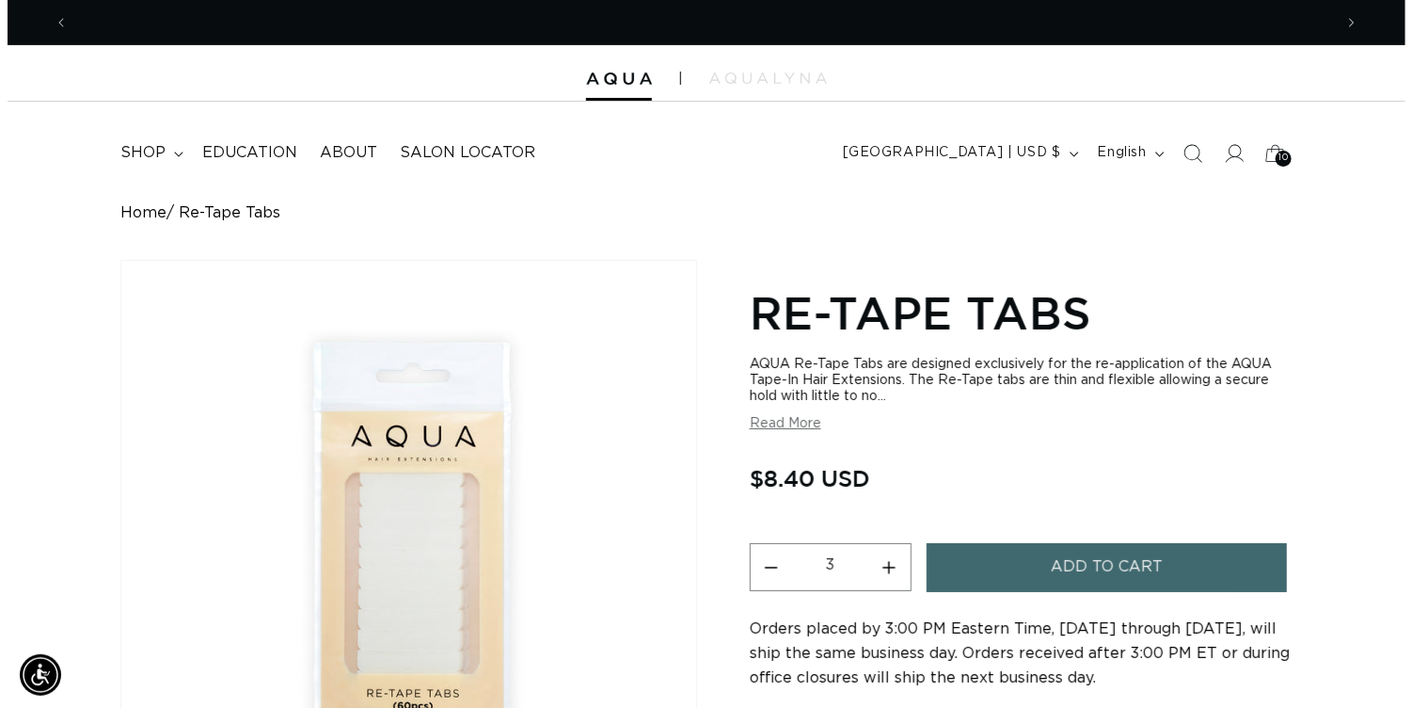
scroll to position [0, 1248]
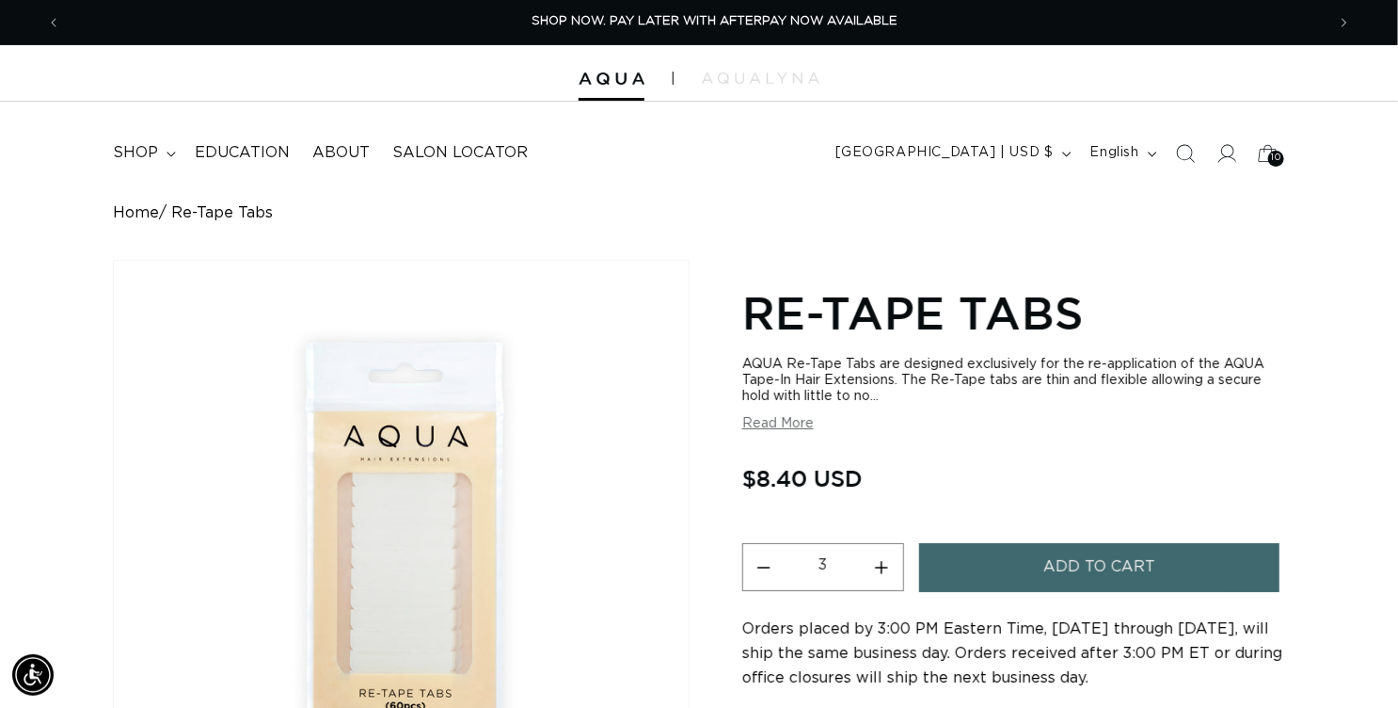
click at [1057, 591] on button "Add to cart" at bounding box center [1099, 567] width 360 height 48
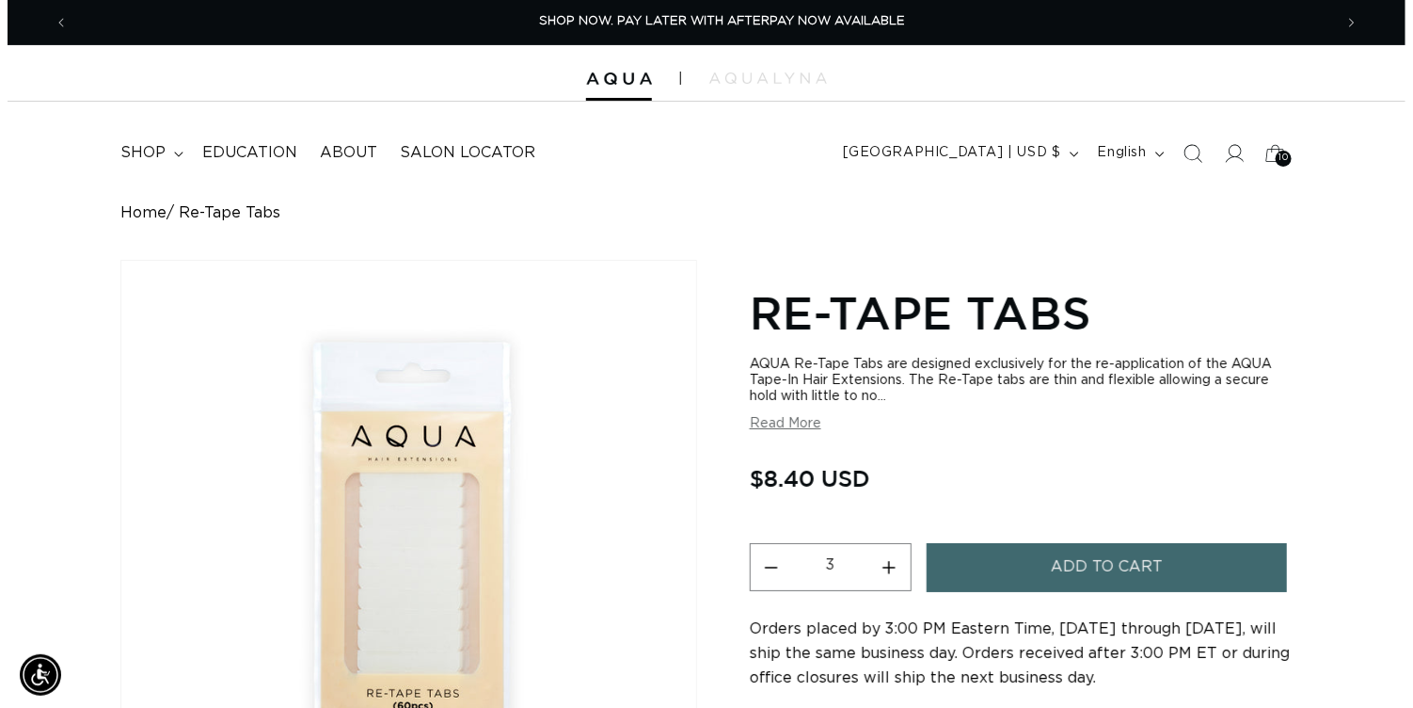
scroll to position [0, 1263]
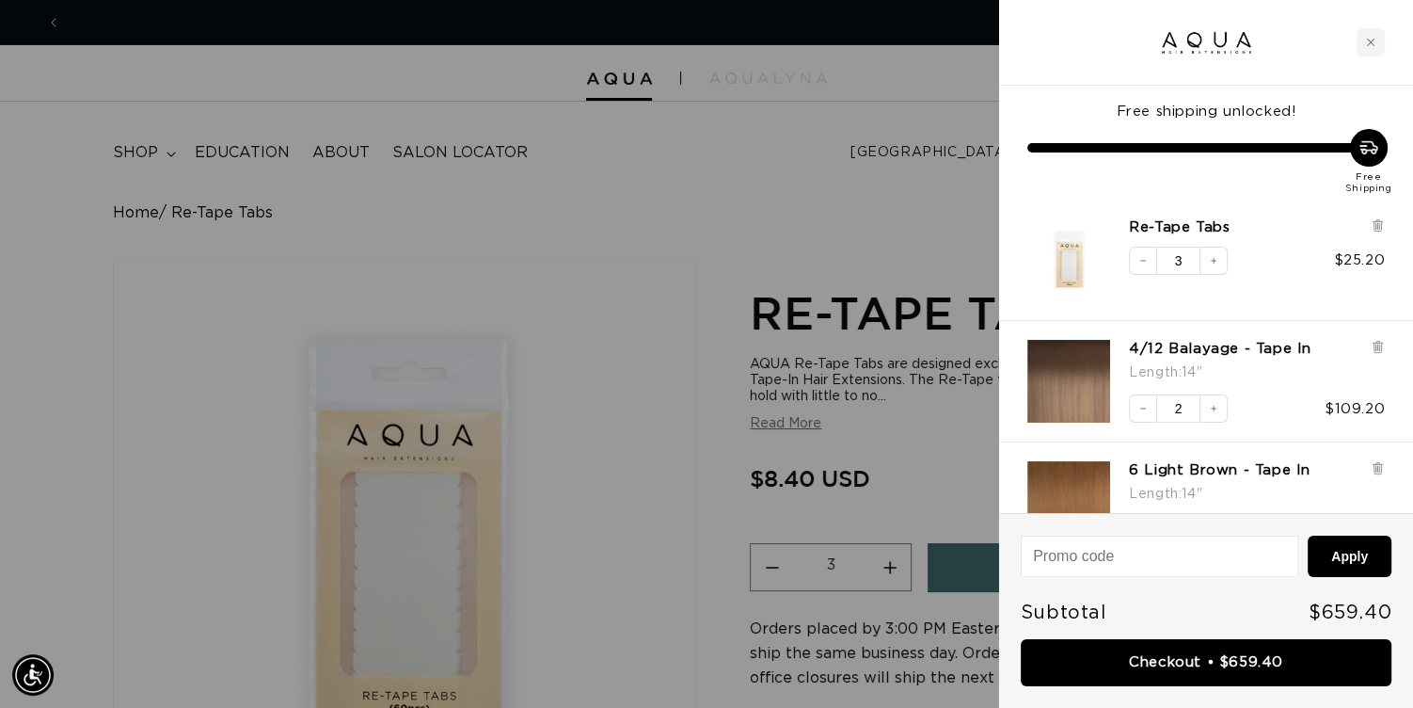
click at [588, 394] on div at bounding box center [706, 354] width 1413 height 708
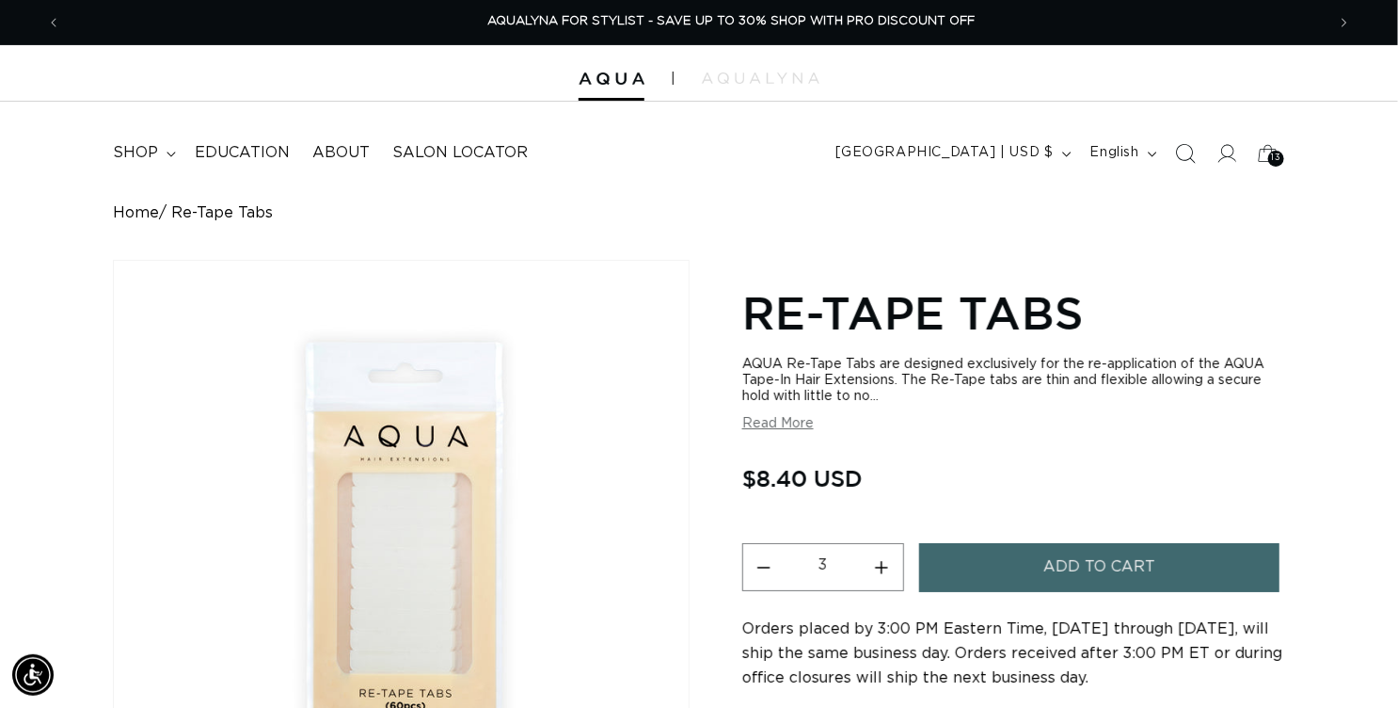
click at [1175, 162] on icon "Search" at bounding box center [1185, 153] width 20 height 20
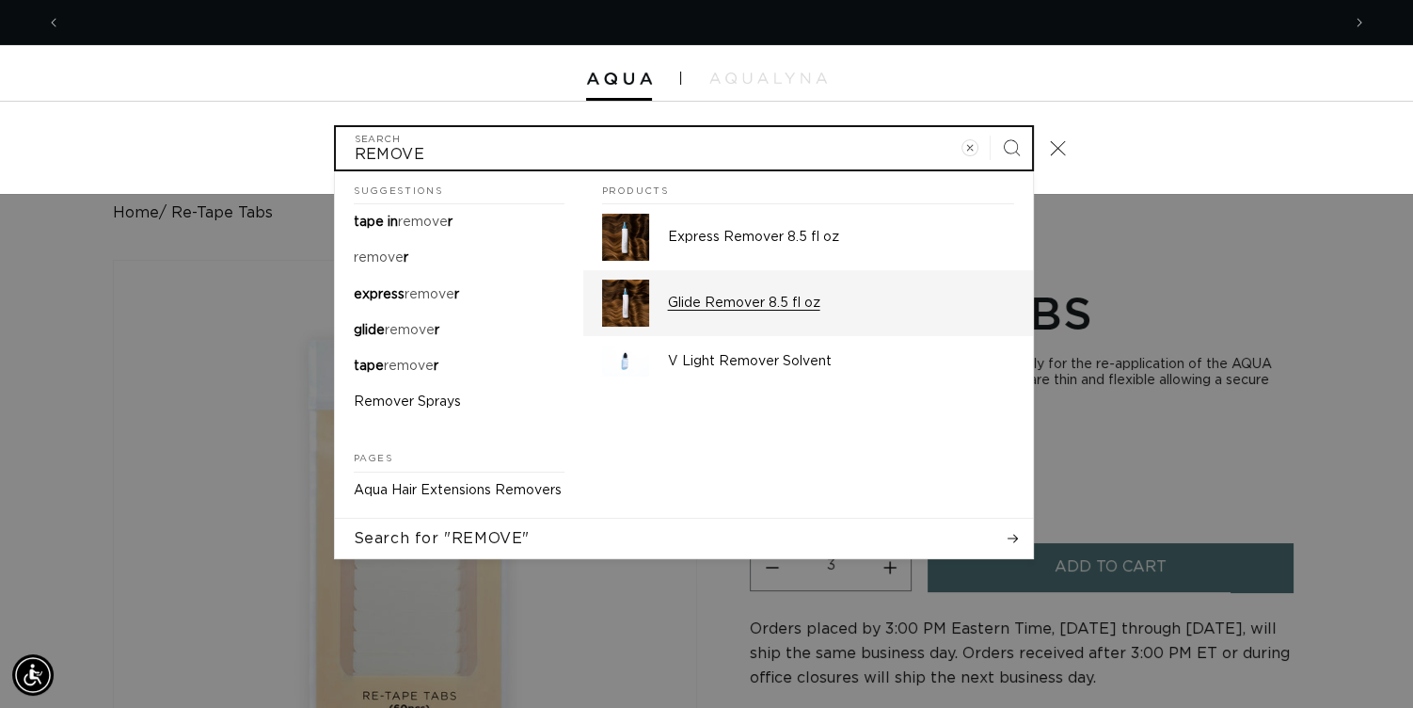
scroll to position [0, 2525]
type input "REMOVE"
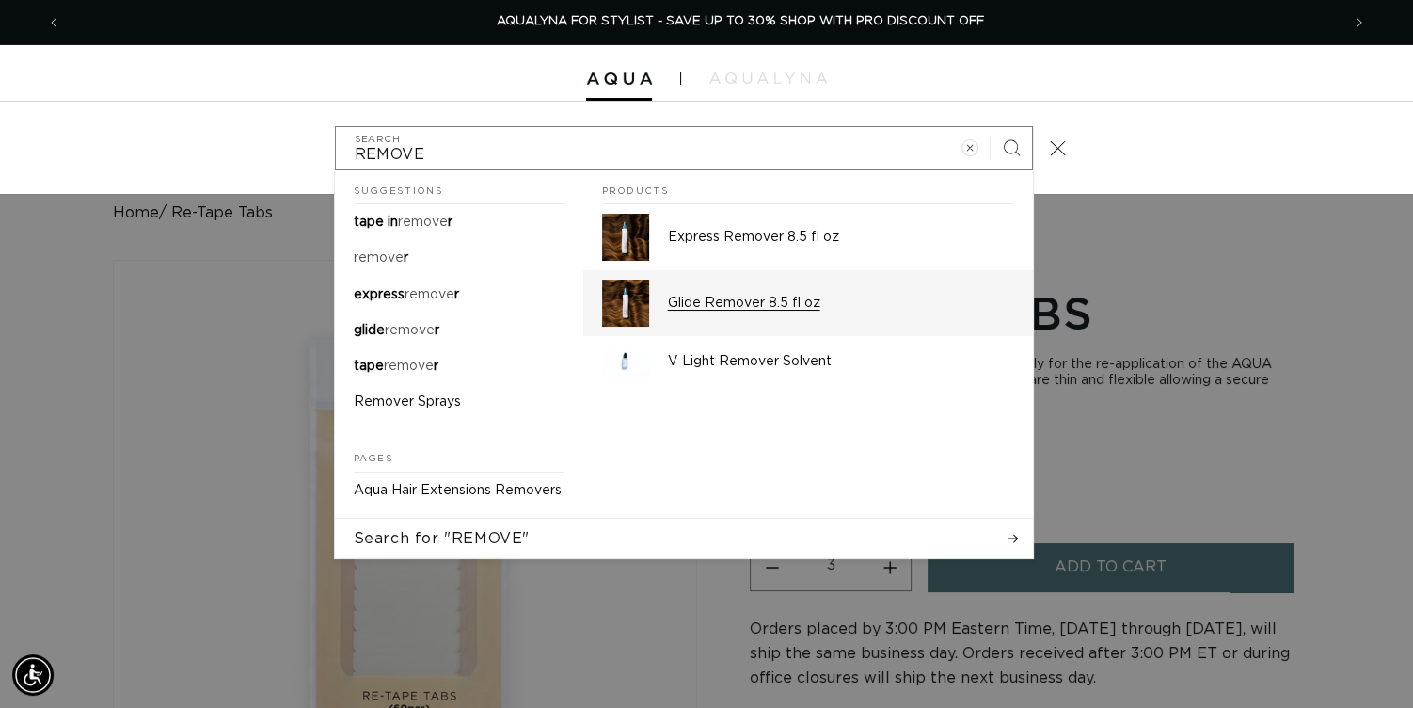
click at [683, 311] on p "Glide Remover 8.5 fl oz" at bounding box center [841, 302] width 346 height 17
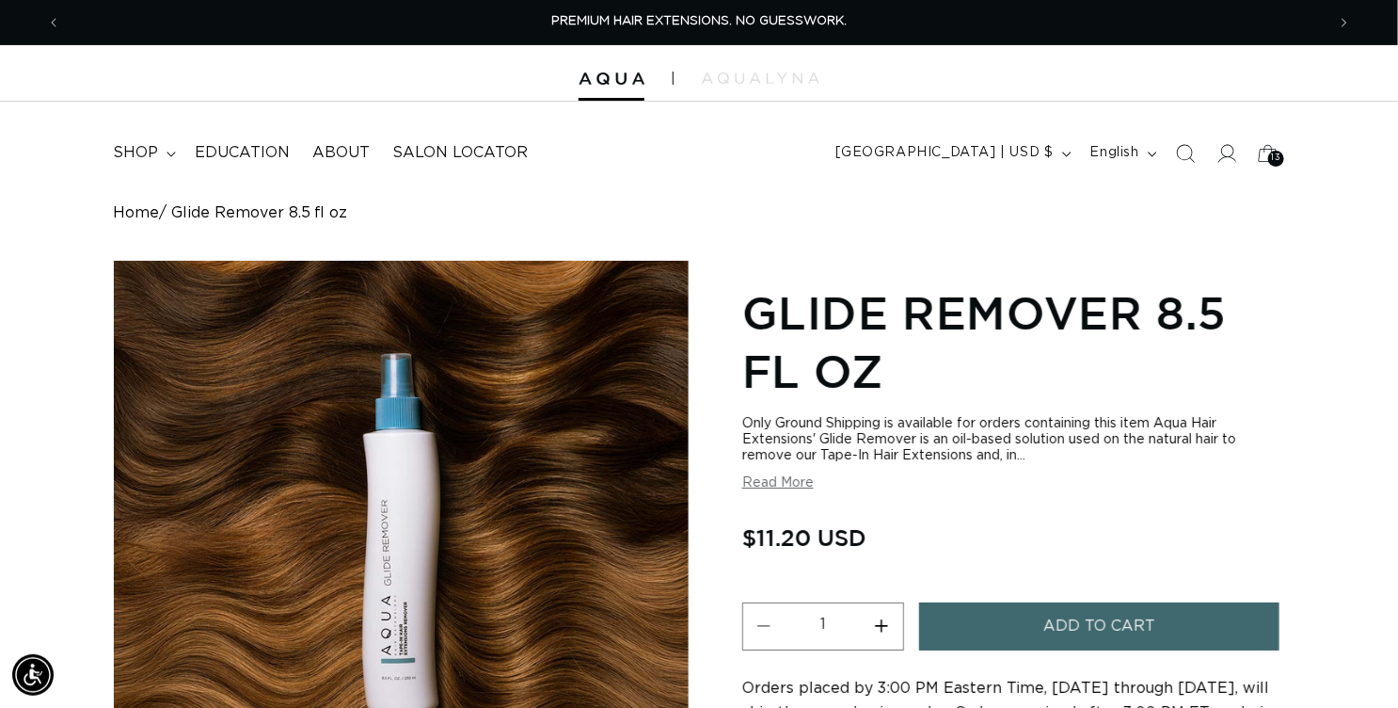
click at [1110, 562] on section "Glide Remover 8.5 fl oz Only Ground Shipping is available for orders containing…" at bounding box center [1013, 579] width 543 height 602
click at [1137, 650] on span "Add to cart" at bounding box center [1099, 626] width 112 height 48
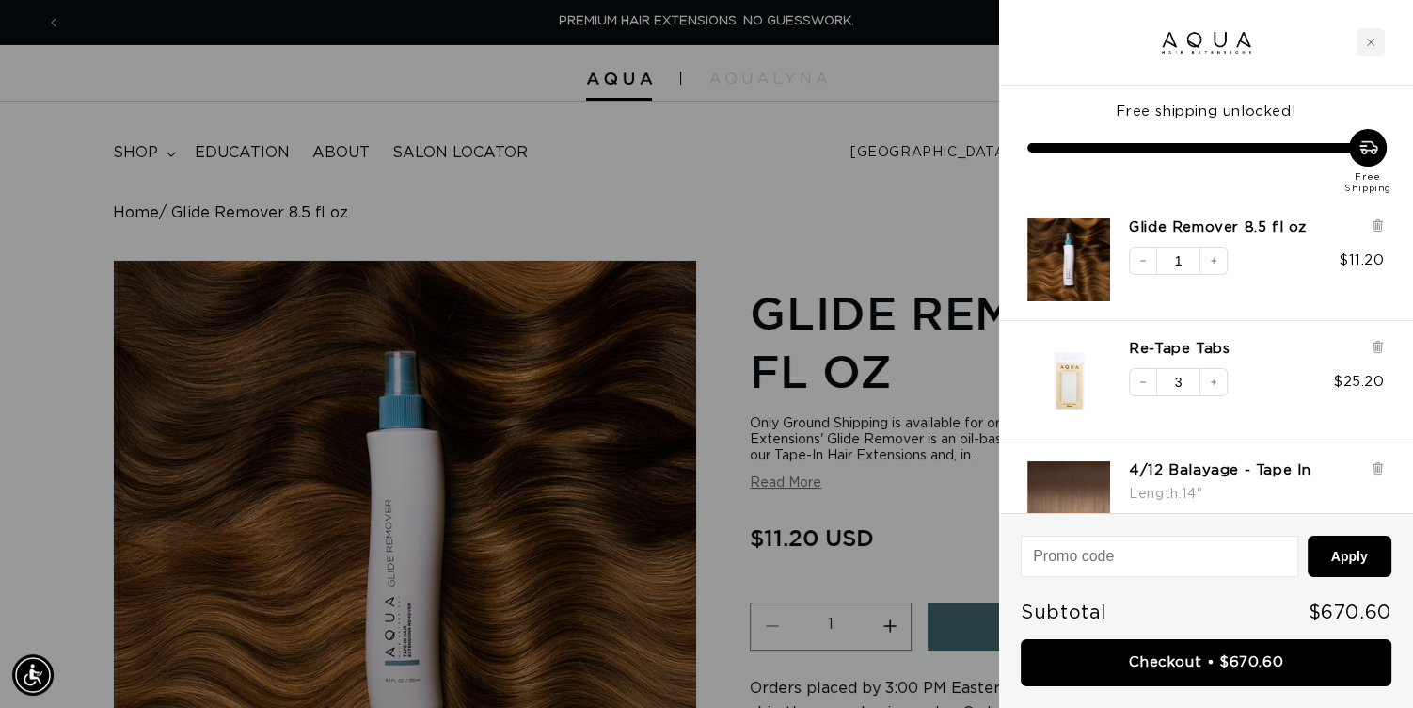
click at [911, 547] on div at bounding box center [706, 354] width 1413 height 708
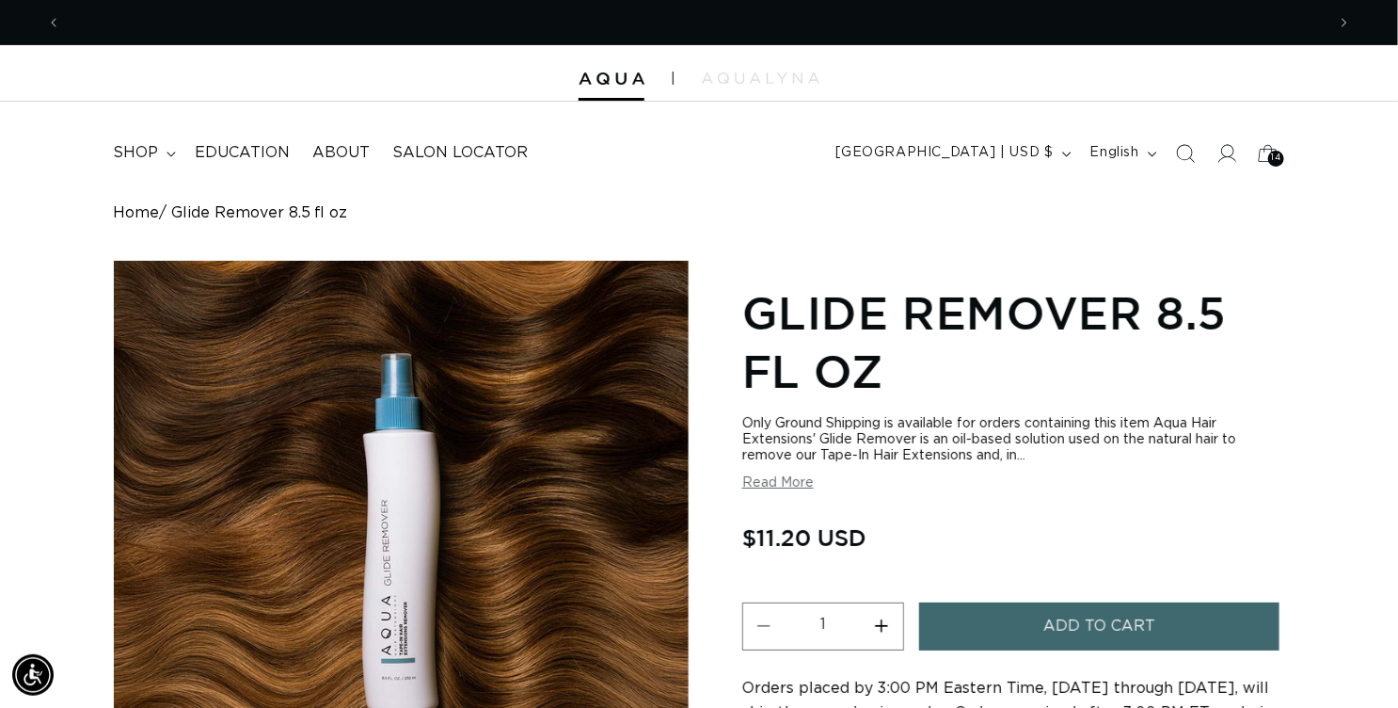
scroll to position [0, 2497]
click at [803, 491] on button "Read More" at bounding box center [778, 483] width 72 height 16
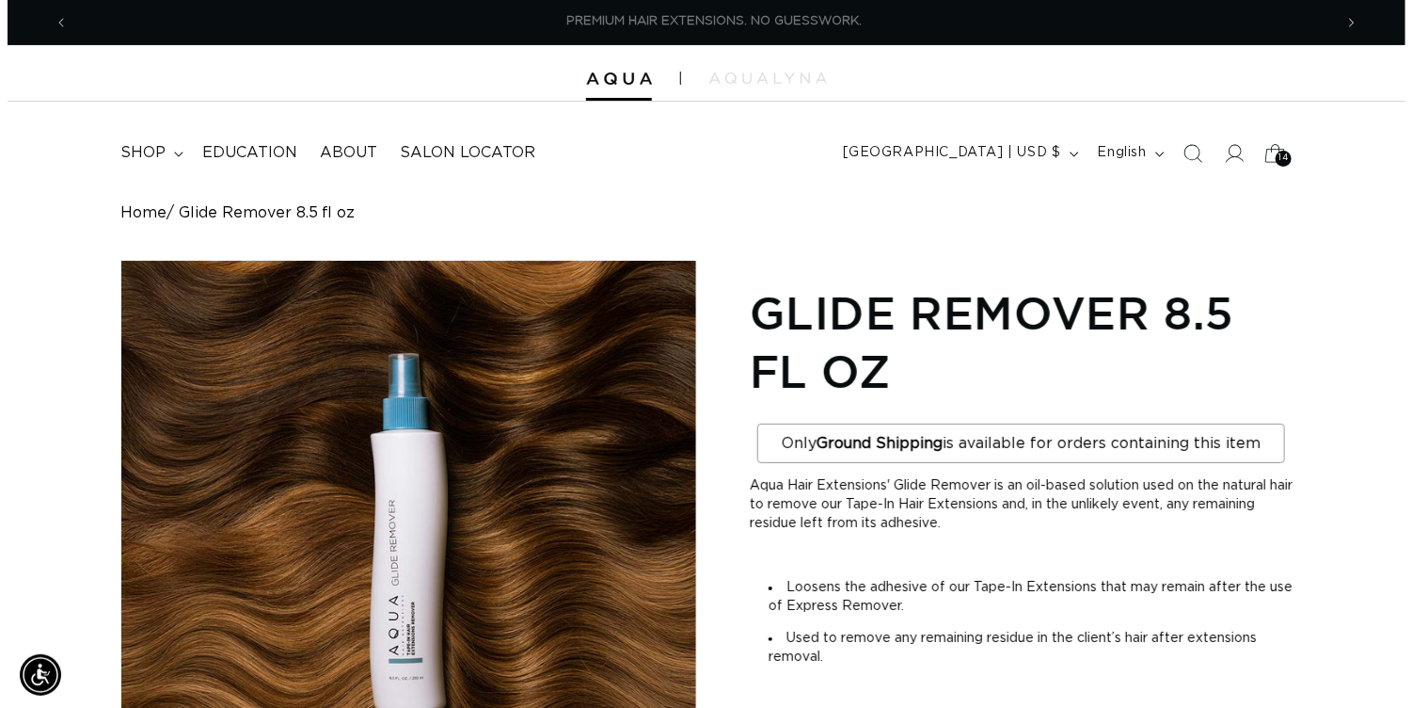
scroll to position [0, 1248]
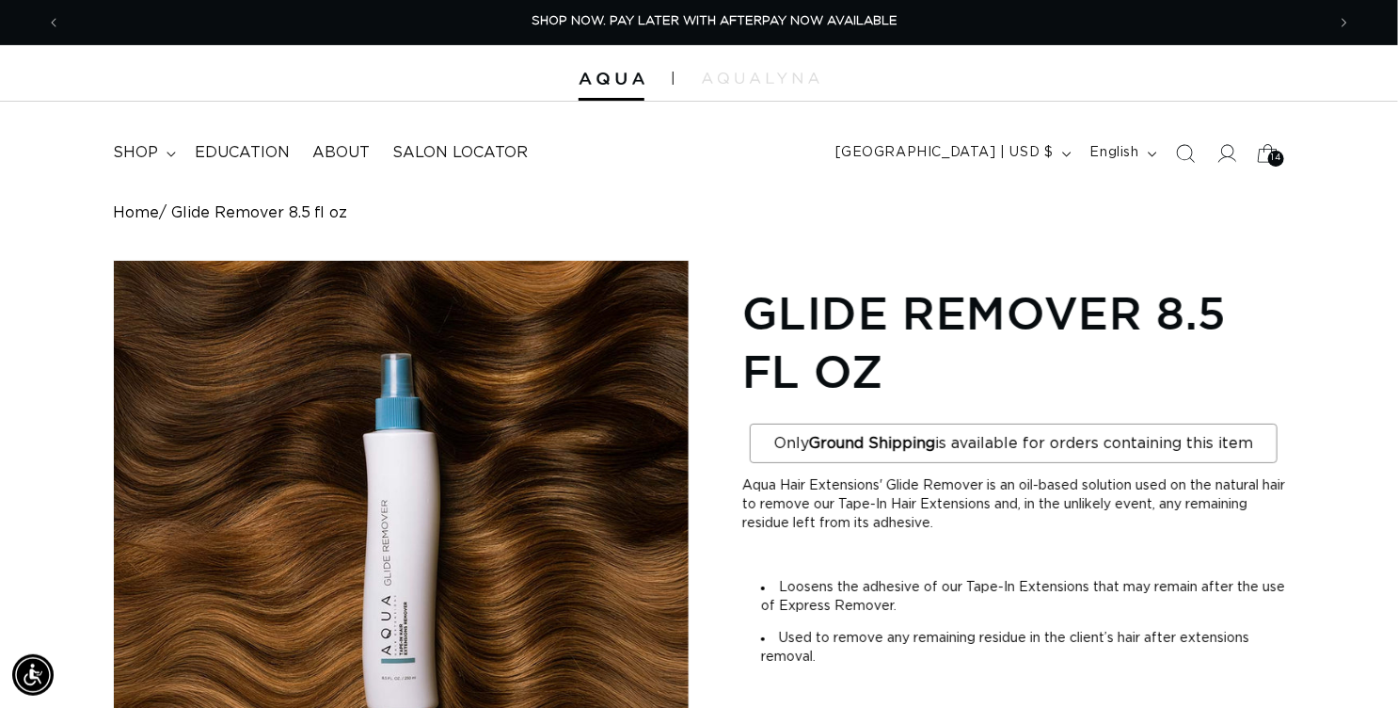
click at [1271, 167] on span "14" at bounding box center [1275, 159] width 9 height 16
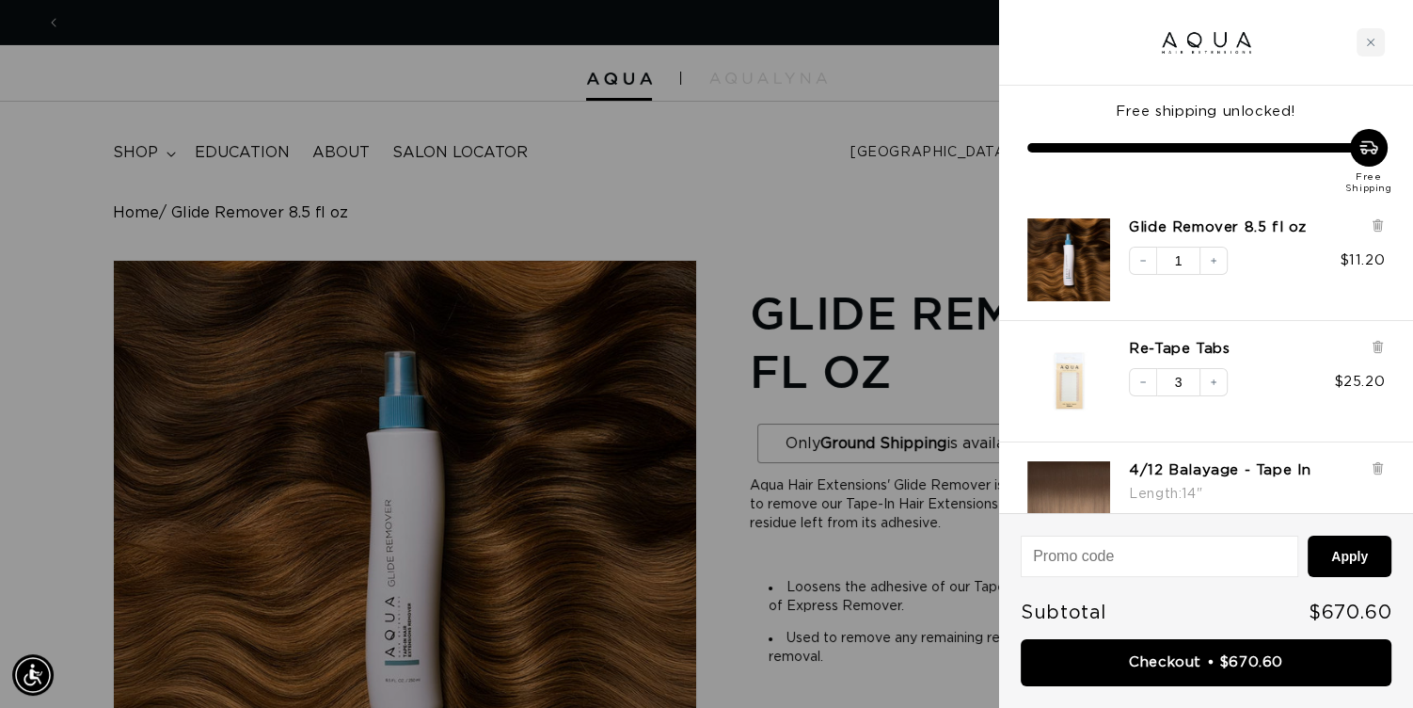
scroll to position [0, 2525]
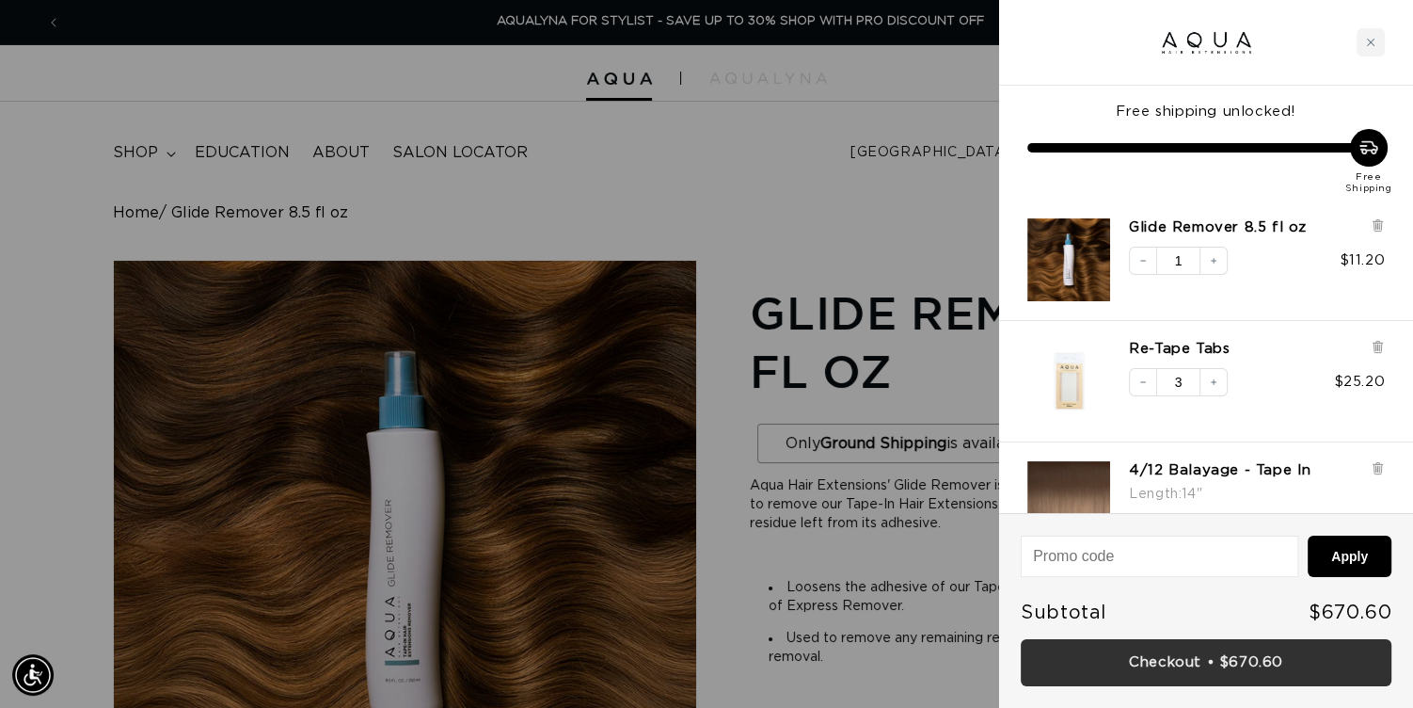
click at [1166, 670] on link "Checkout • $670.60" at bounding box center [1206, 663] width 371 height 48
